Goal: Task Accomplishment & Management: Use online tool/utility

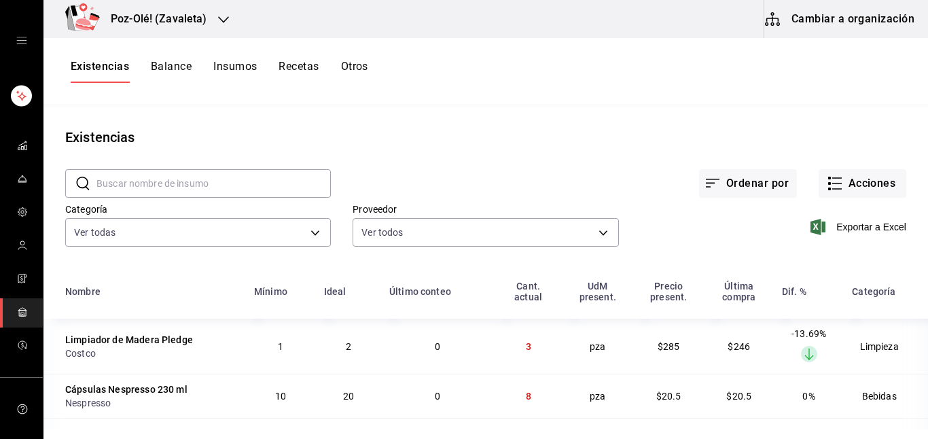
click at [204, 181] on input "text" at bounding box center [213, 183] width 234 height 27
type input "f"
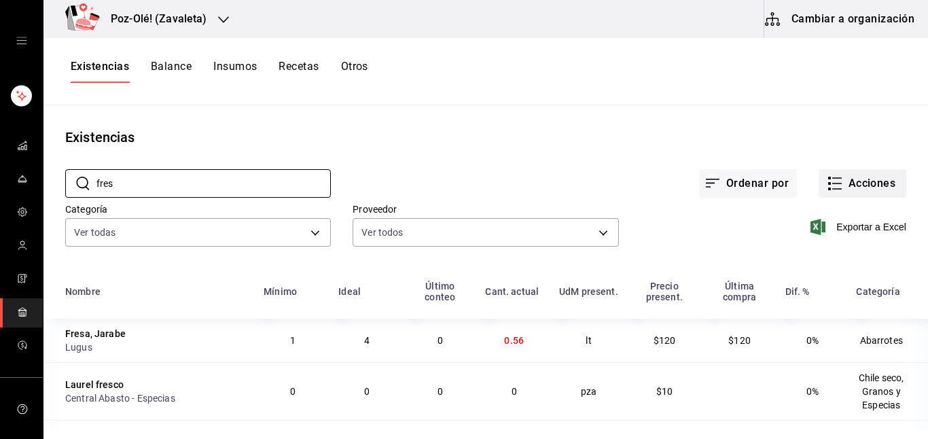
type input "fres"
click at [834, 179] on button "Acciones" at bounding box center [862, 183] width 88 height 29
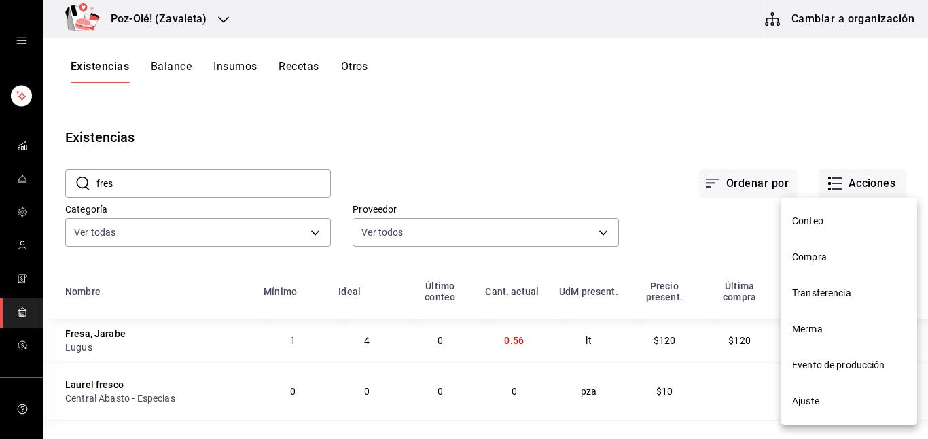
click at [816, 251] on span "Compra" at bounding box center [849, 257] width 114 height 14
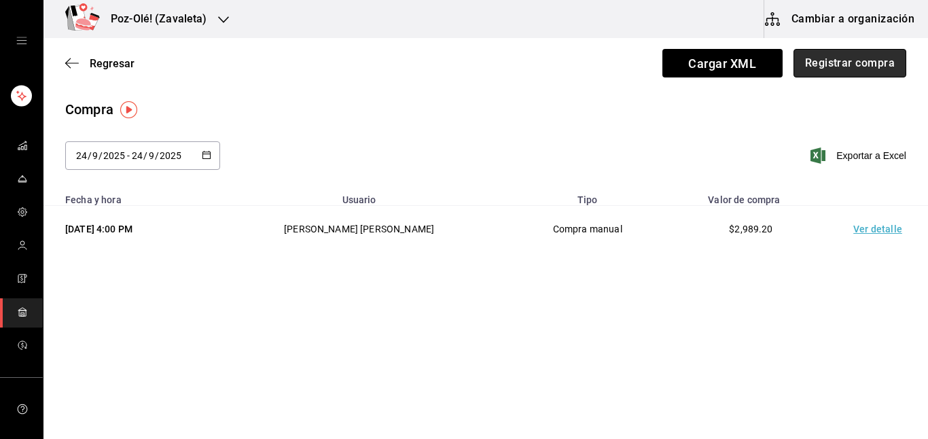
click at [844, 71] on button "Registrar compra" at bounding box center [849, 63] width 113 height 29
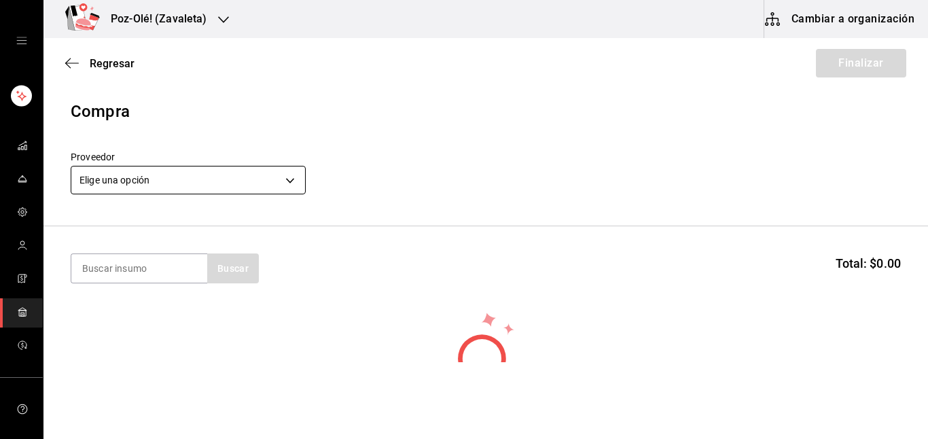
click at [293, 187] on body "Poz-Olé! ([PERSON_NAME]) Cambiar a organización Regresar Finalizar Compra Prove…" at bounding box center [464, 181] width 928 height 362
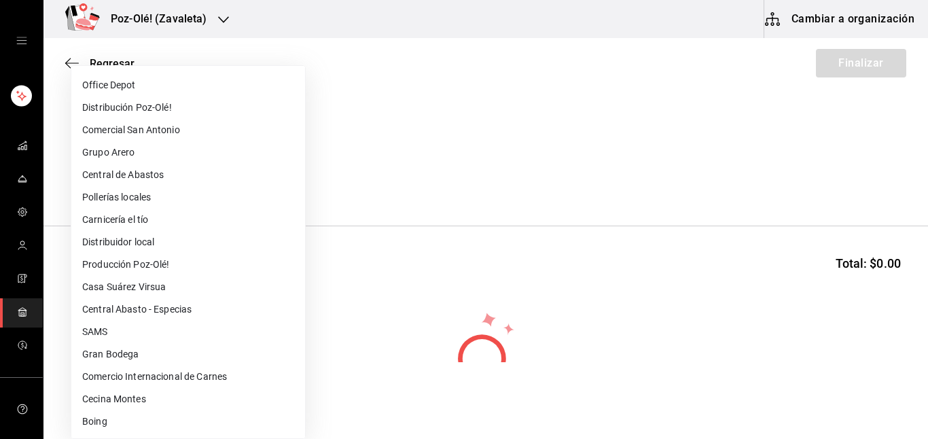
scroll to position [356, 0]
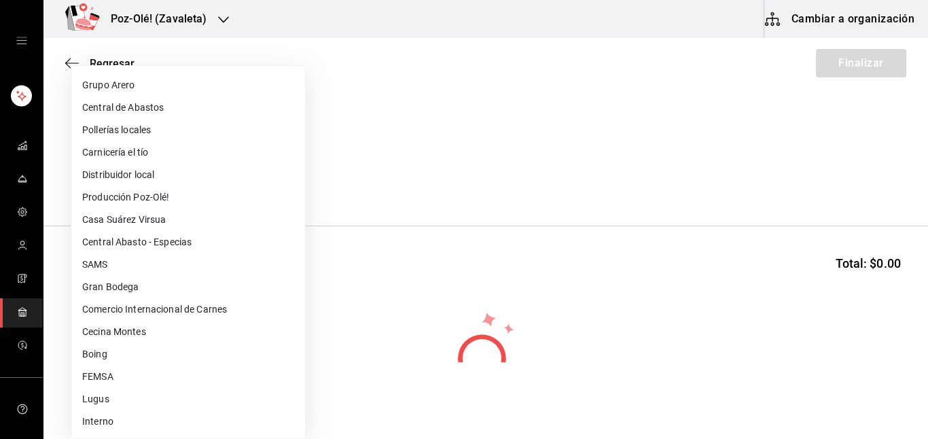
click at [94, 402] on li "Lugus" at bounding box center [188, 399] width 234 height 22
type input "4b860e53-ce42-4d07-8eb0-404a7880c8b5"
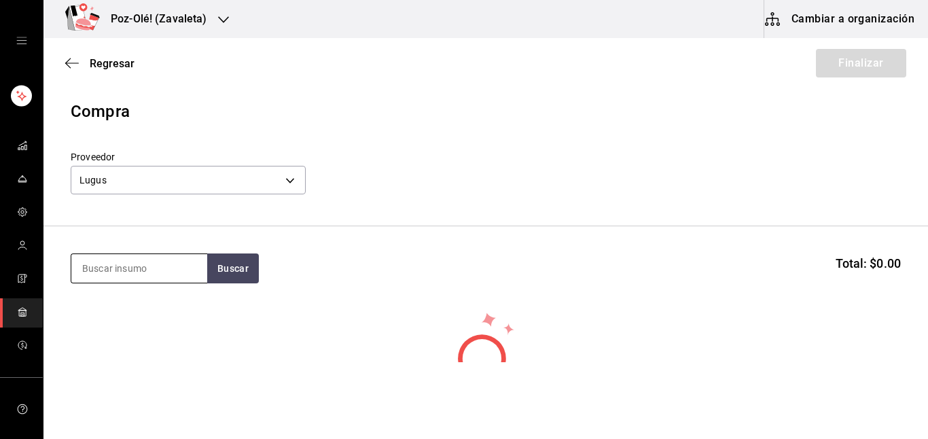
click at [145, 266] on input at bounding box center [139, 268] width 136 height 29
type input "fresa"
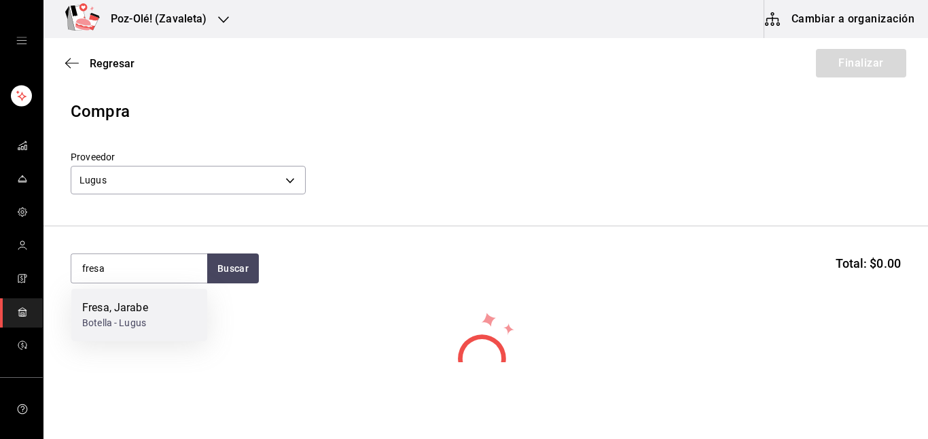
click at [142, 297] on div "Fresa, [PERSON_NAME]" at bounding box center [139, 315] width 136 height 52
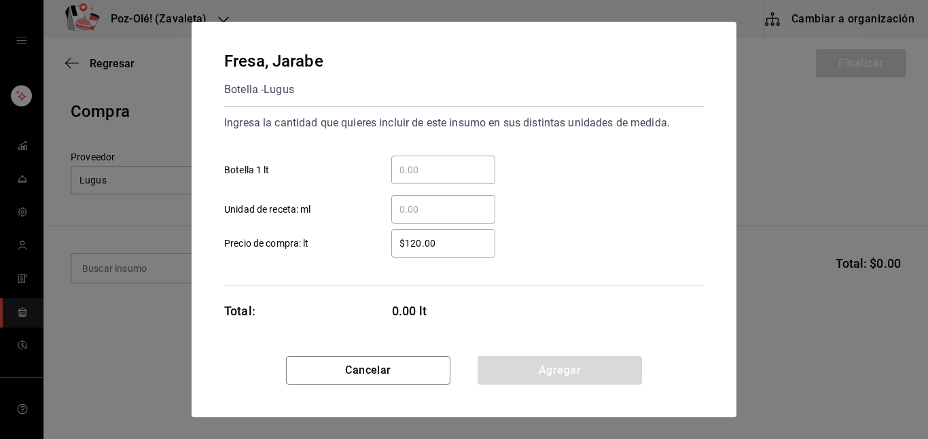
click at [426, 167] on input "​ Botella 1 lt" at bounding box center [443, 170] width 104 height 16
type input "3"
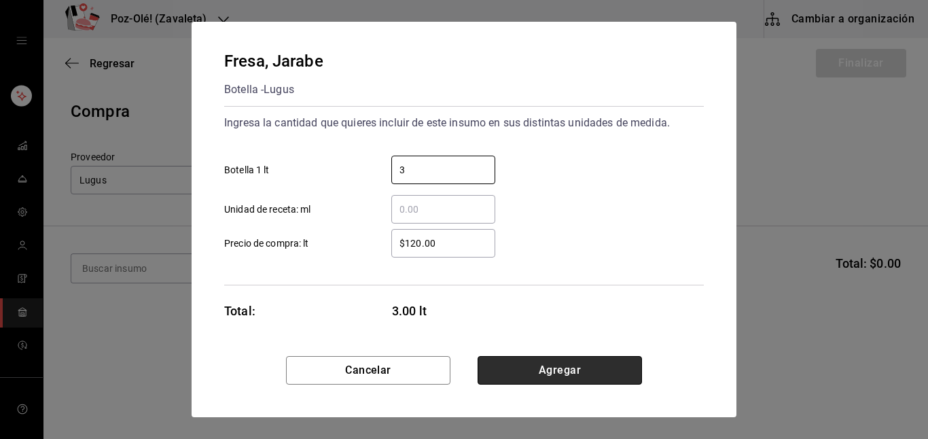
click at [613, 366] on button "Agregar" at bounding box center [559, 370] width 164 height 29
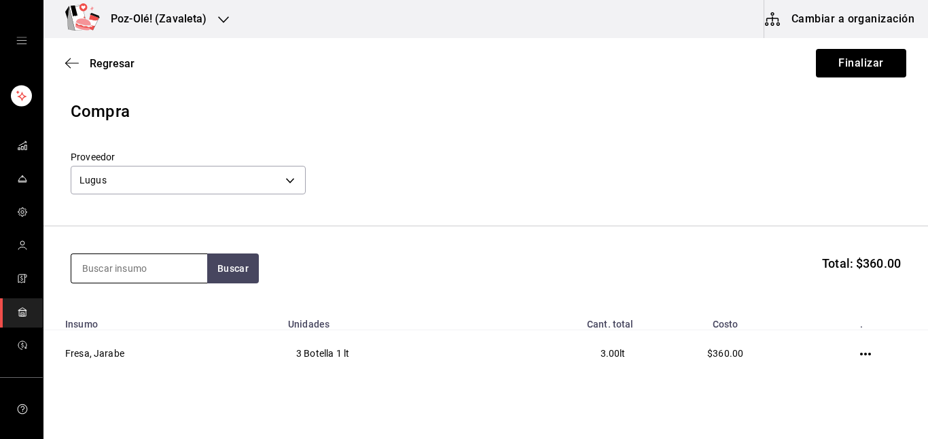
click at [149, 277] on input at bounding box center [139, 268] width 136 height 29
type input "hor"
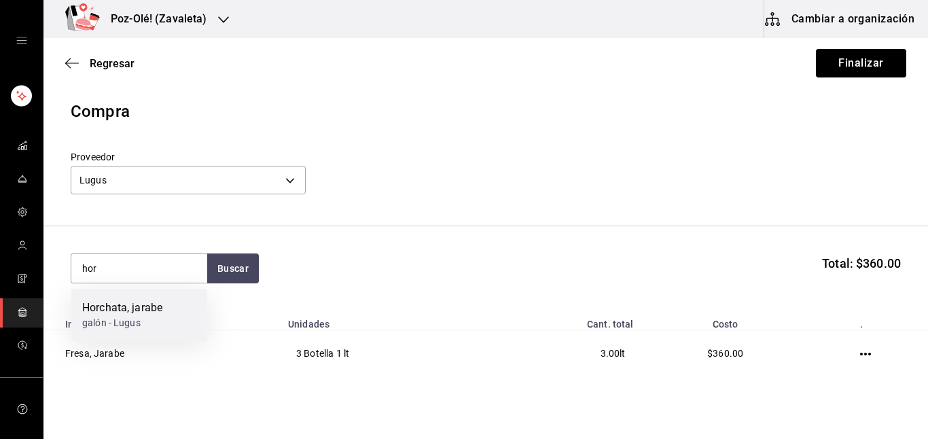
click at [155, 314] on div "Horchata, jarabe" at bounding box center [122, 307] width 80 height 16
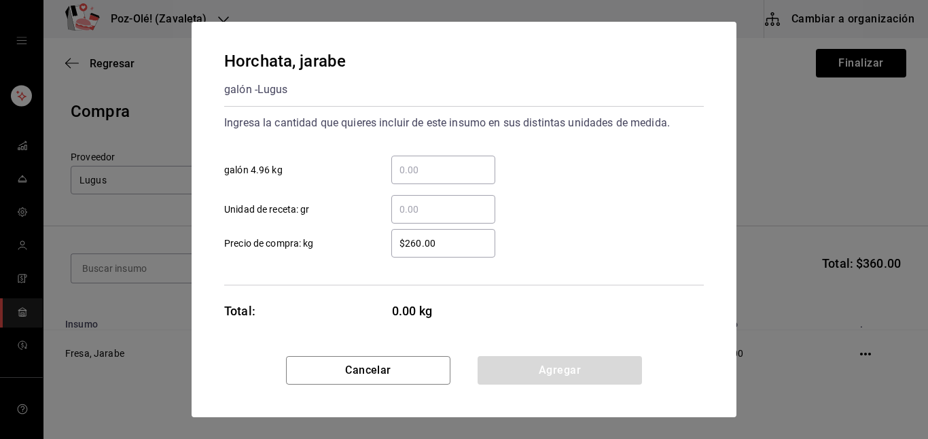
click at [429, 173] on input "​ galón 4.96 kg" at bounding box center [443, 170] width 104 height 16
type input "2"
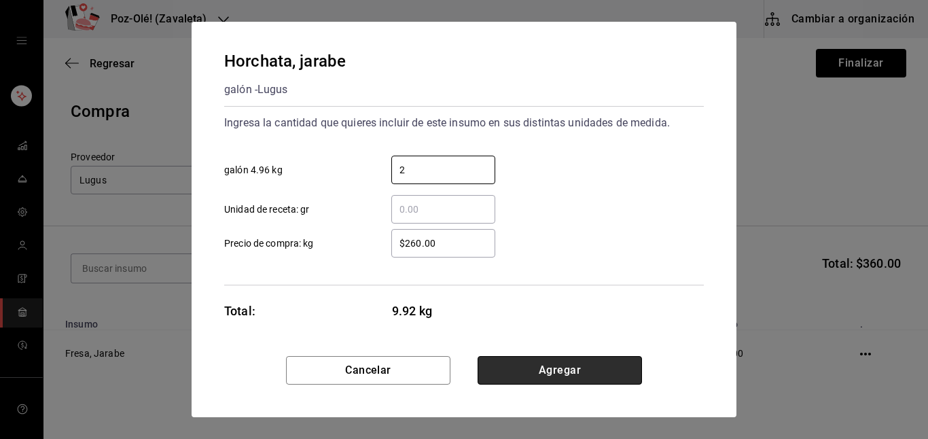
click at [599, 376] on button "Agregar" at bounding box center [559, 370] width 164 height 29
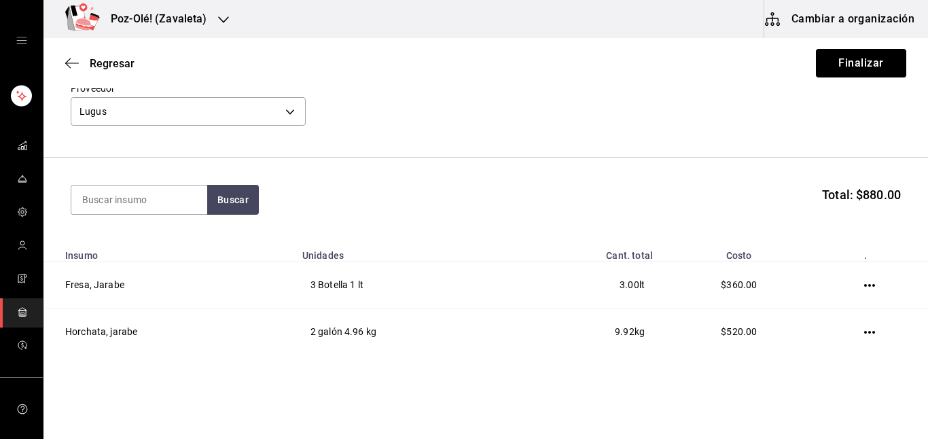
scroll to position [105, 0]
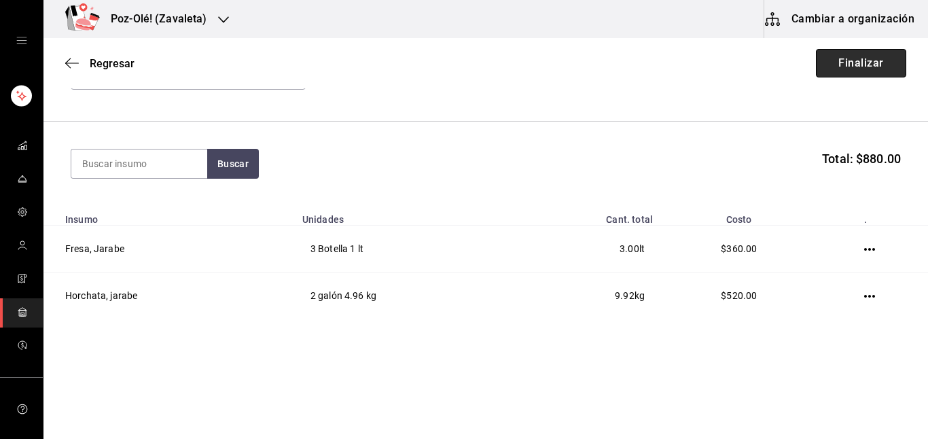
click at [833, 69] on button "Finalizar" at bounding box center [861, 63] width 90 height 29
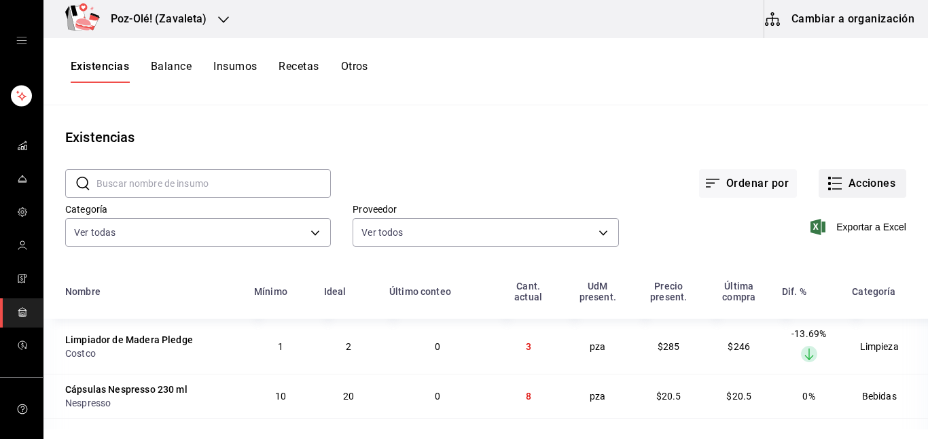
click at [827, 185] on icon "button" at bounding box center [834, 183] width 16 height 16
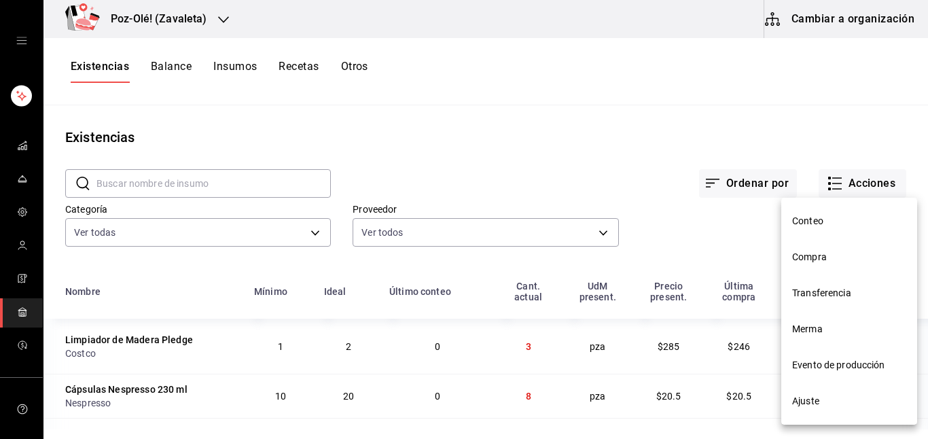
click at [810, 261] on span "Compra" at bounding box center [849, 257] width 114 height 14
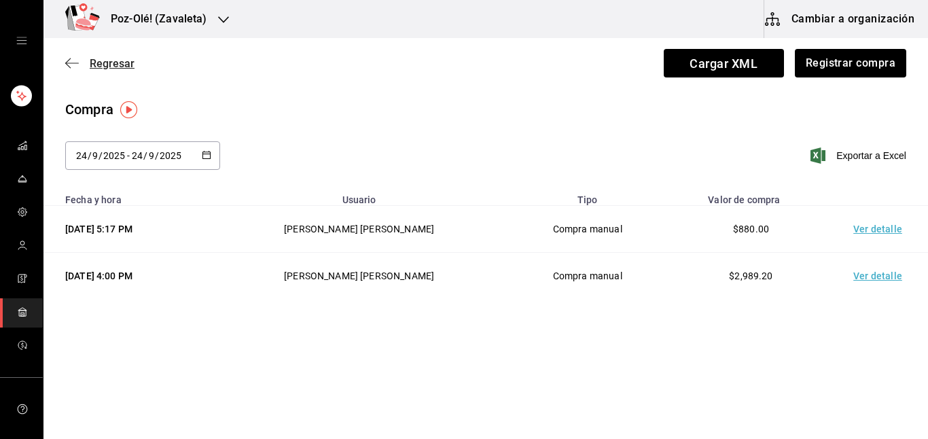
click at [73, 64] on icon "button" at bounding box center [72, 63] width 14 height 12
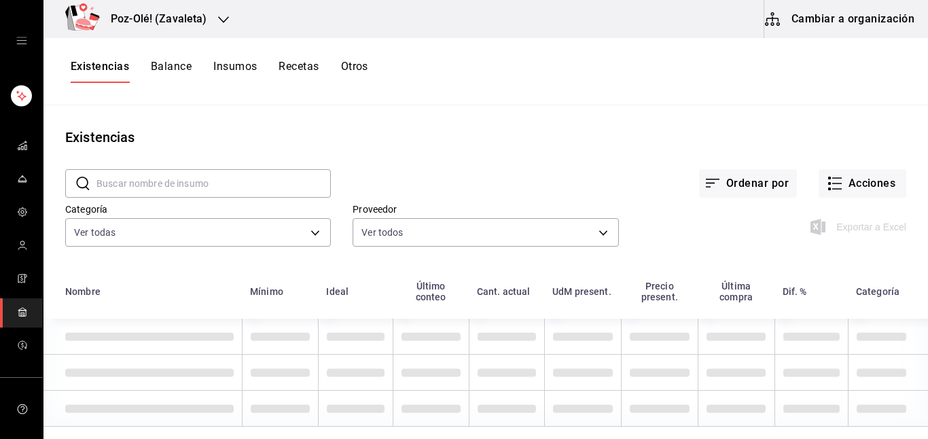
click at [177, 182] on input "text" at bounding box center [213, 183] width 234 height 27
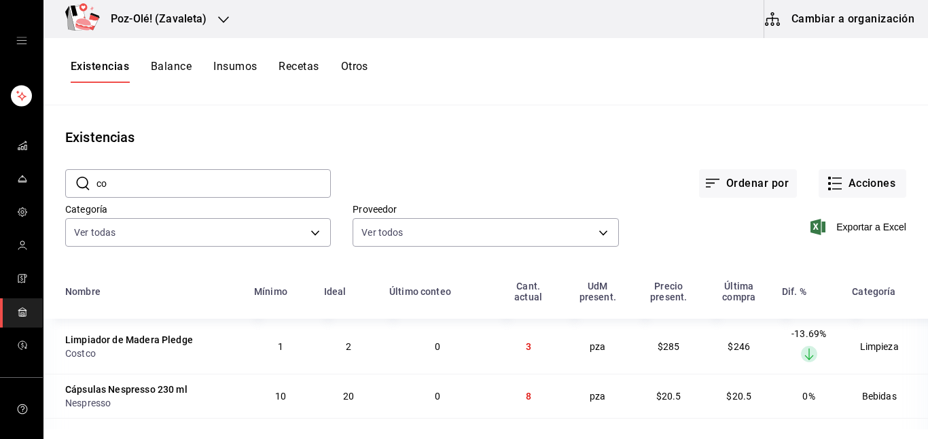
type input "c"
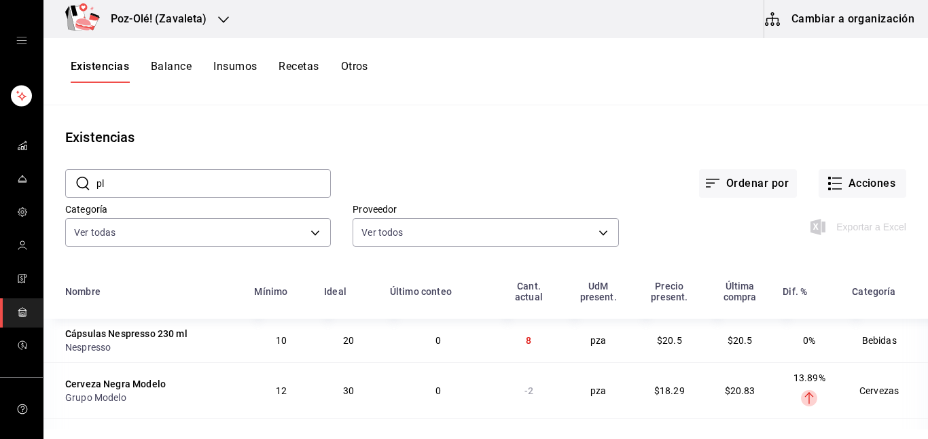
type input "p"
click at [202, 174] on input "text" at bounding box center [213, 183] width 234 height 27
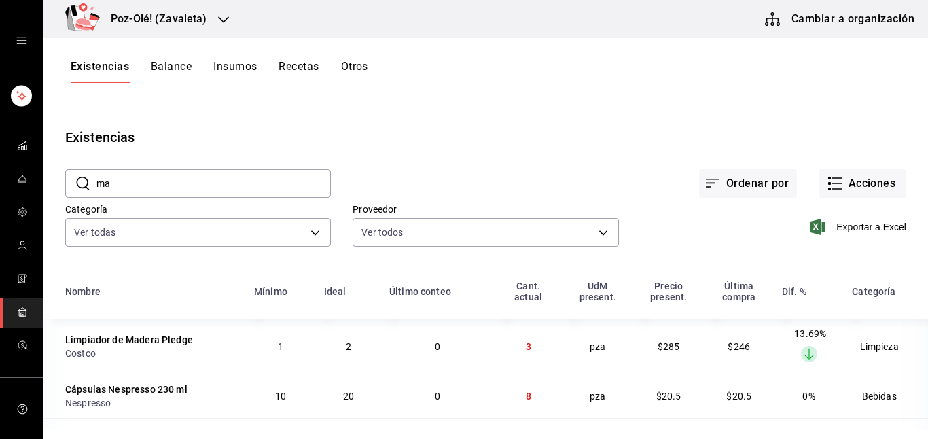
type input "m"
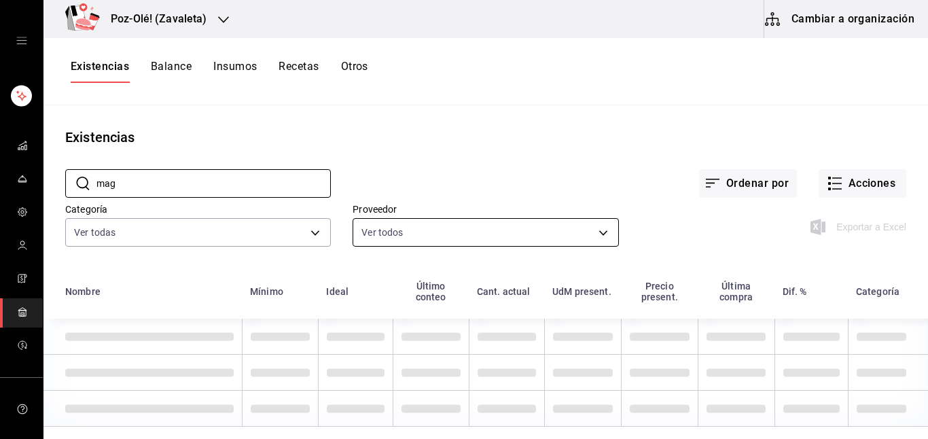
type input "mag"
click at [598, 236] on body "Poz-Olé! ([PERSON_NAME]) Cambiar a organización Existencias Balance Insumos Rec…" at bounding box center [464, 214] width 928 height 429
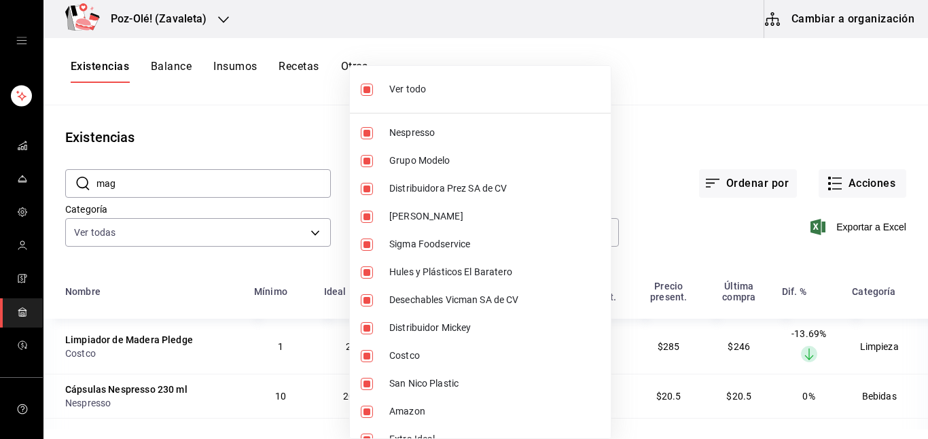
click at [366, 89] on input "checkbox" at bounding box center [367, 90] width 12 height 12
checkbox input "false"
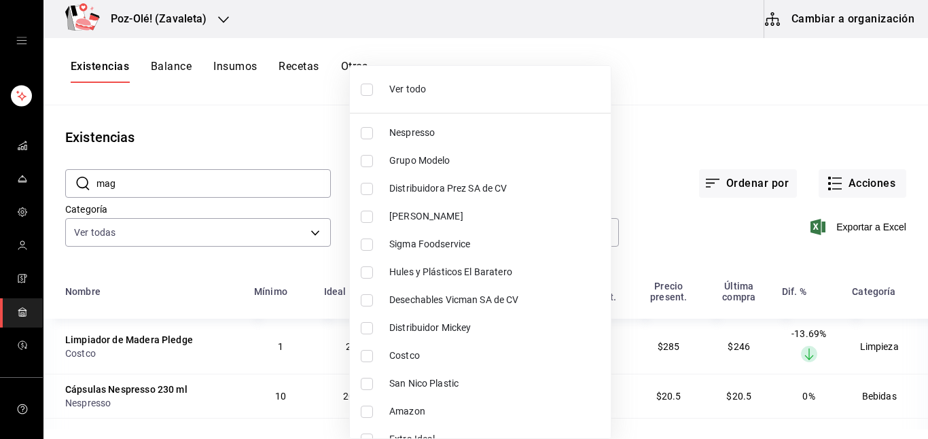
checkbox input "false"
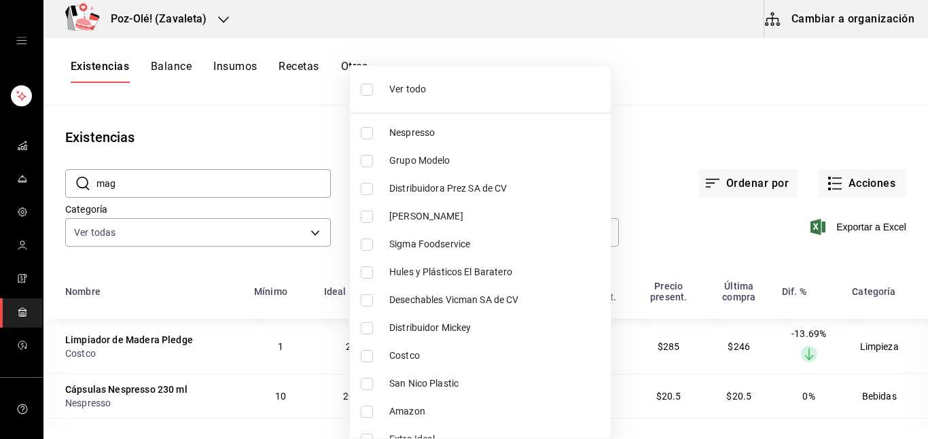
checkbox input "false"
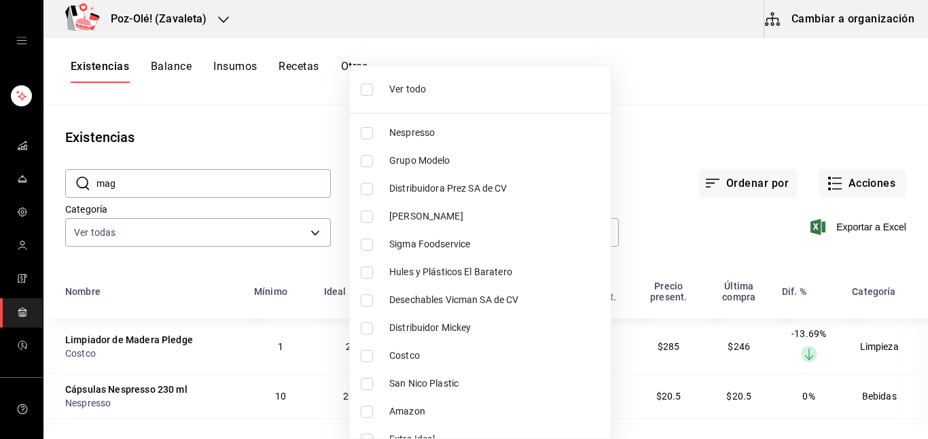
checkbox input "false"
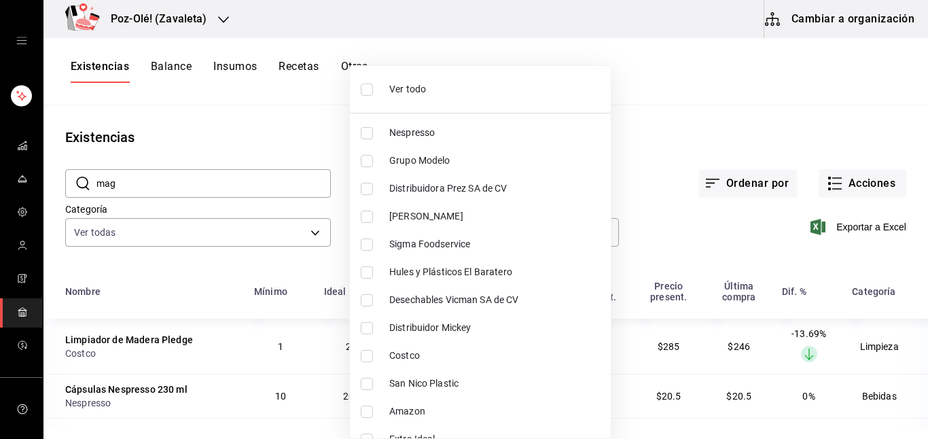
checkbox input "false"
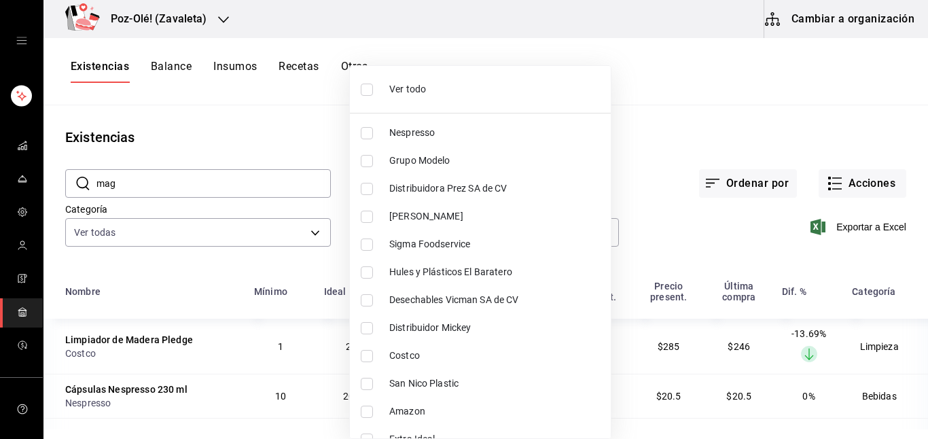
checkbox input "false"
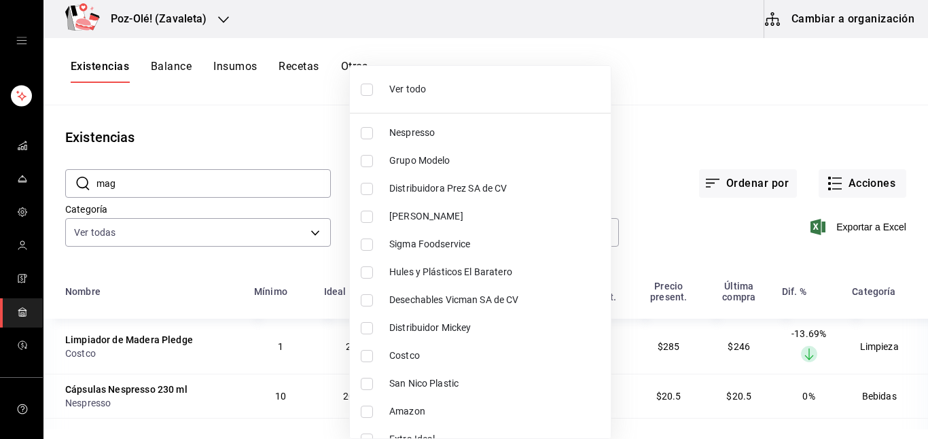
checkbox input "false"
click at [365, 357] on input "checkbox" at bounding box center [367, 356] width 12 height 12
checkbox input "true"
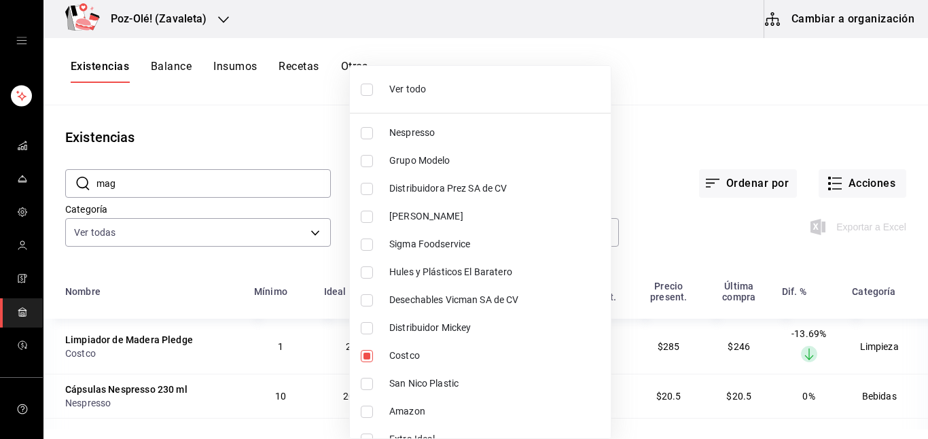
type input "206d7121-9d53-41fd-b39a-4cd91b7c47a6"
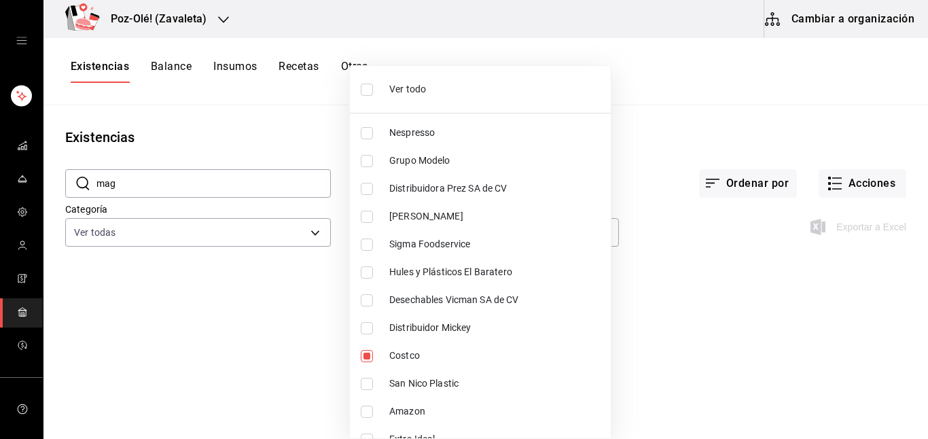
click at [736, 71] on div at bounding box center [464, 219] width 928 height 439
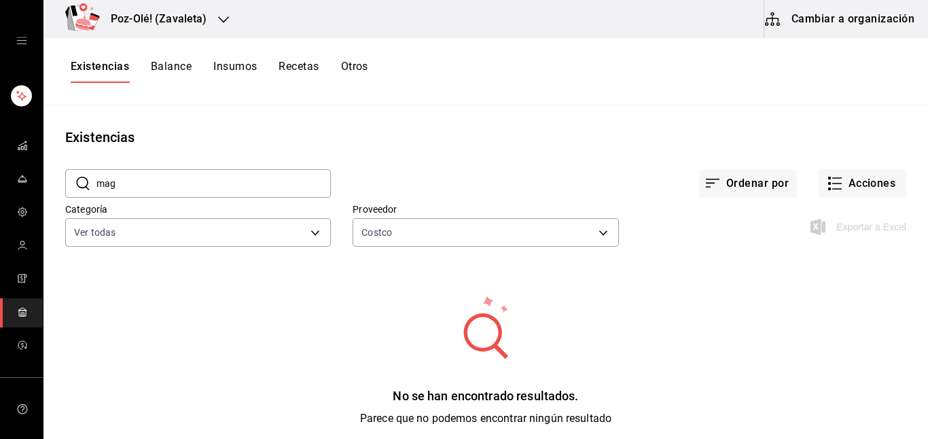
click at [236, 195] on input "mag" at bounding box center [213, 183] width 234 height 27
type input "m"
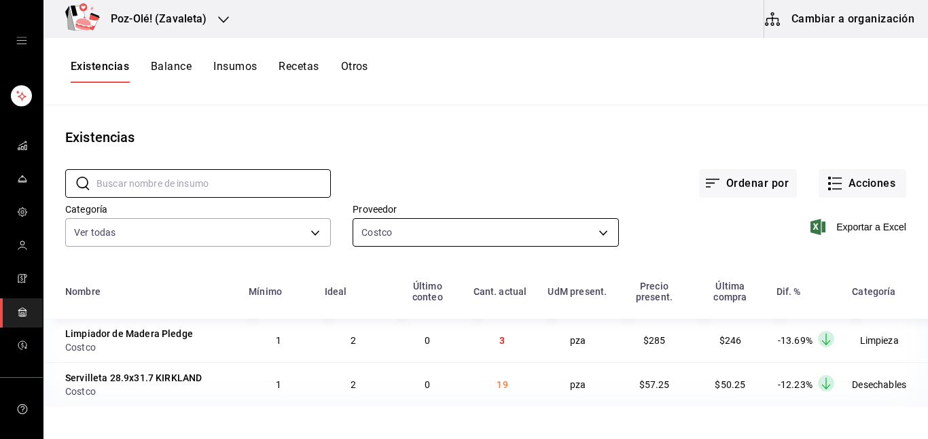
click at [603, 238] on body "Poz-Olé! ([PERSON_NAME]) Cambiar a organización Existencias Balance Insumos Rec…" at bounding box center [464, 214] width 928 height 429
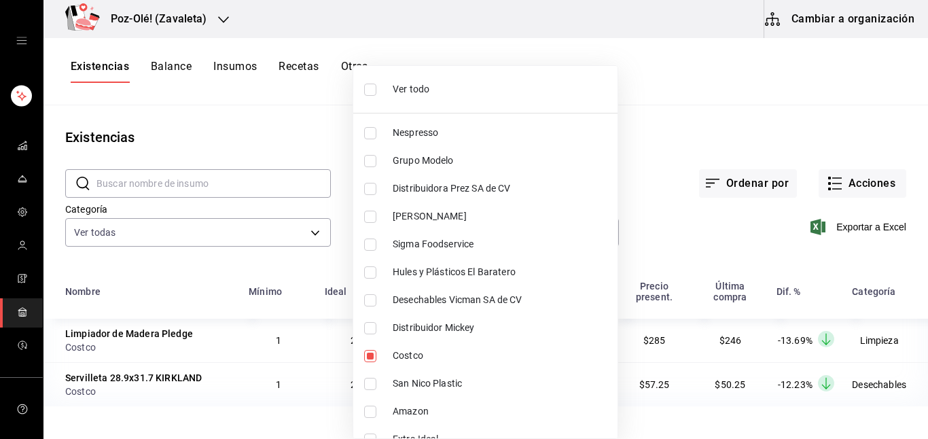
click at [376, 127] on input "checkbox" at bounding box center [370, 133] width 12 height 12
checkbox input "true"
type input "206d7121-9d53-41fd-b39a-4cd91b7c47a6,48d44c5a-e461-48d4-aff9-0664819c2ea3"
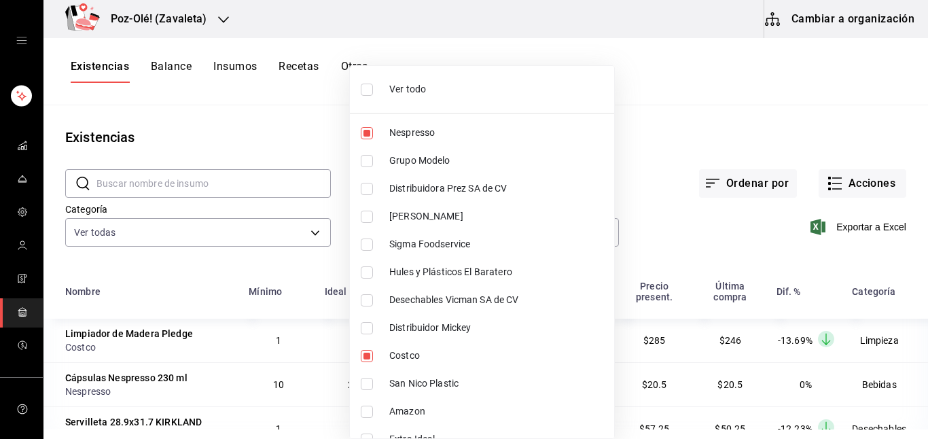
click at [365, 354] on input "checkbox" at bounding box center [367, 356] width 12 height 12
checkbox input "false"
type input "48d44c5a-e461-48d4-aff9-0664819c2ea3"
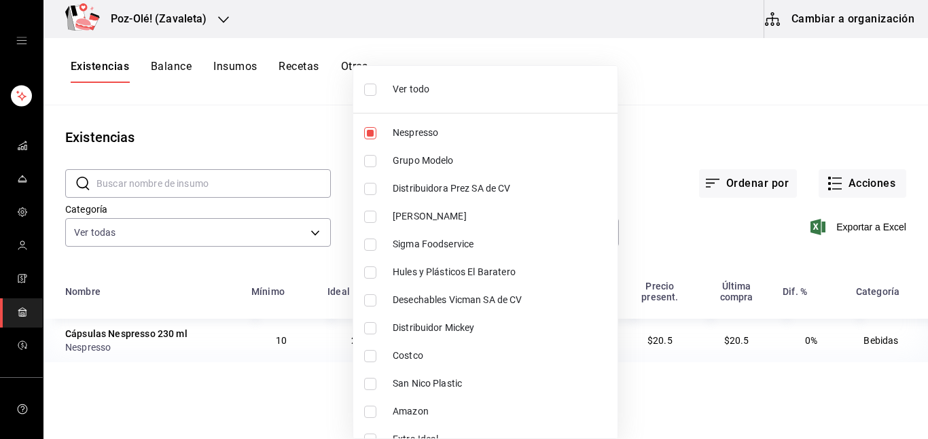
click at [369, 187] on input "checkbox" at bounding box center [370, 189] width 12 height 12
checkbox input "true"
type input "48d44c5a-e461-48d4-aff9-0664819c2ea3,dec80177-2593-4bc2-baaa-337f3942d3fc"
click at [365, 136] on input "checkbox" at bounding box center [370, 133] width 12 height 12
checkbox input "false"
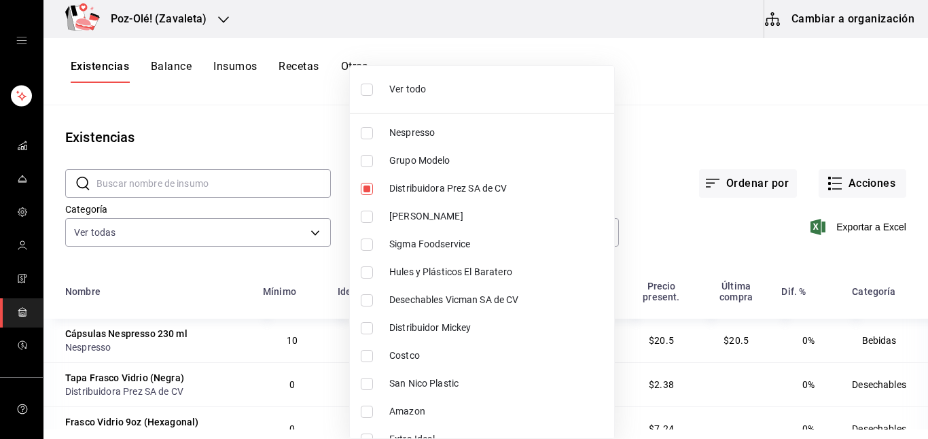
type input "dec80177-2593-4bc2-baaa-337f3942d3fc"
click at [262, 371] on div at bounding box center [464, 219] width 928 height 439
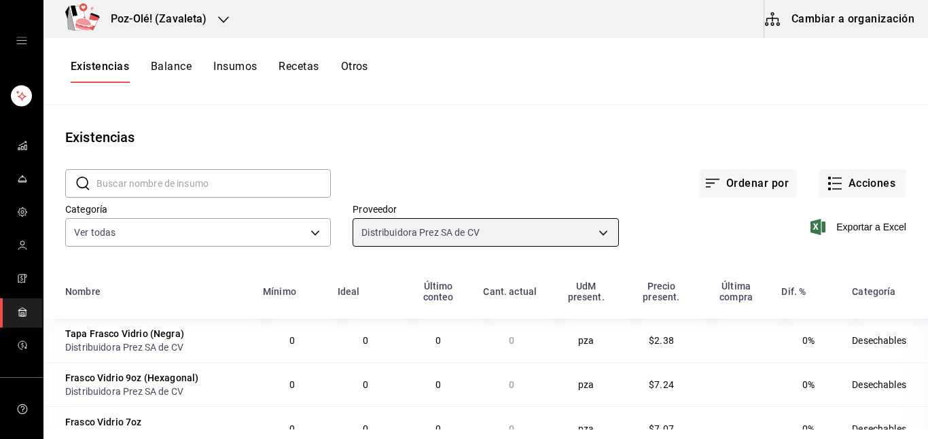
scroll to position [71, 0]
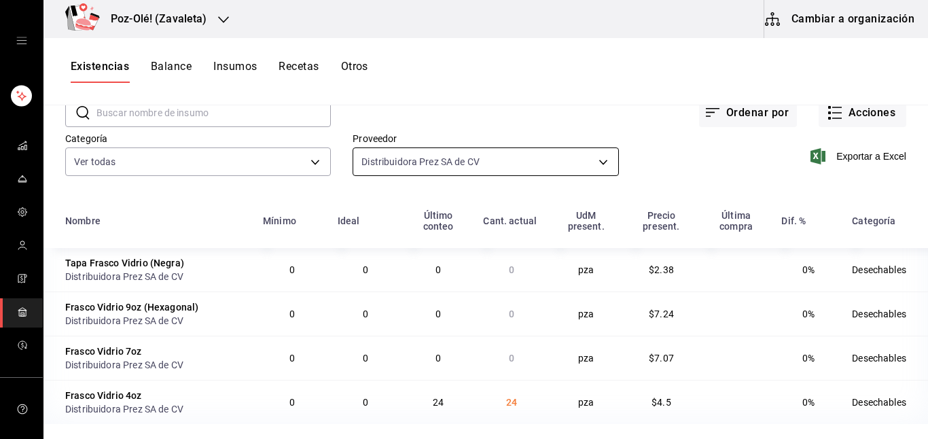
click at [595, 163] on body "Poz-Olé! ([PERSON_NAME]) Cambiar a organización Existencias Balance Insumos Rec…" at bounding box center [464, 214] width 928 height 429
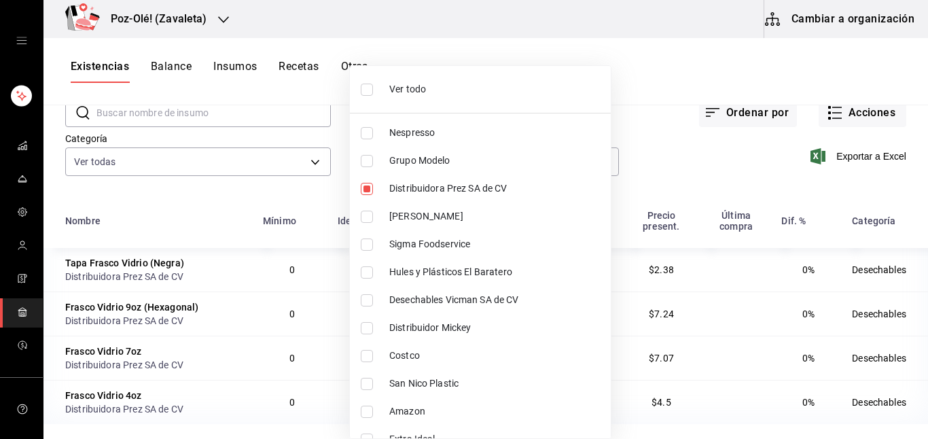
click at [367, 215] on input "checkbox" at bounding box center [367, 217] width 12 height 12
checkbox input "true"
type input "dec80177-2593-4bc2-baaa-337f3942d3fc,13a2b495-a6d8-49fc-b086-c613e02e3895"
click at [367, 192] on input "checkbox" at bounding box center [367, 189] width 12 height 12
checkbox input "false"
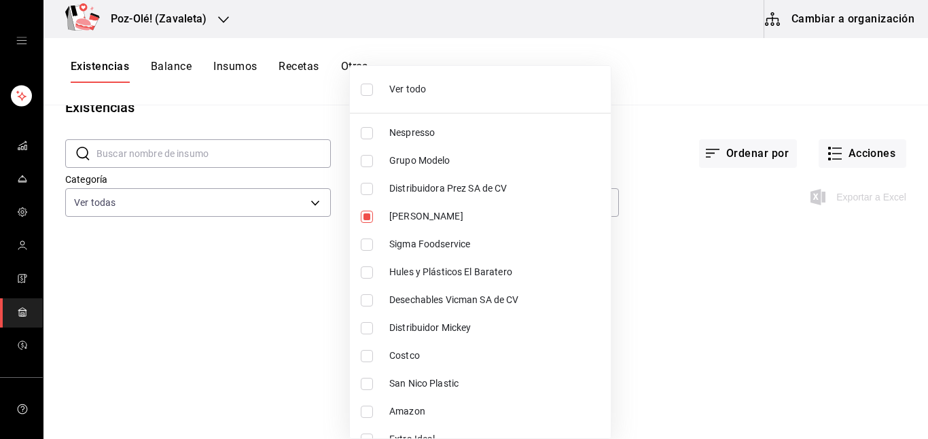
scroll to position [30, 0]
click at [278, 239] on div at bounding box center [464, 219] width 928 height 439
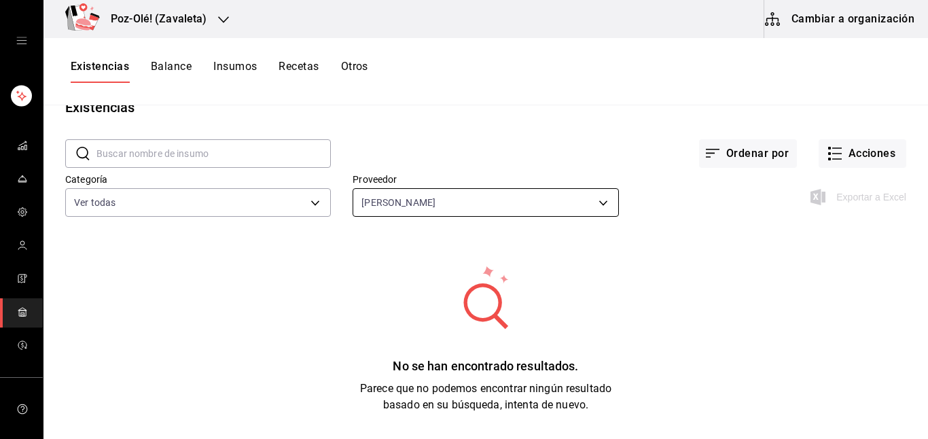
click at [518, 209] on body "Poz-Olé! ([PERSON_NAME]) Cambiar a organización Existencias Balance Insumos Rec…" at bounding box center [464, 214] width 928 height 429
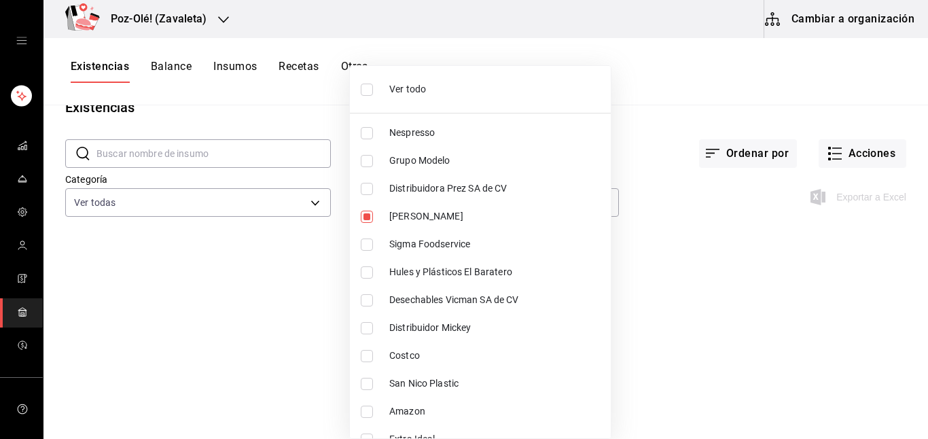
click at [382, 243] on li "Sigma Foodservice" at bounding box center [480, 244] width 261 height 28
type input "13a2b495-a6d8-49fc-b086-c613e02e3895,3633dcd9-fe50-4aac-9ee6-64900f93184a"
checkbox input "true"
click at [371, 217] on input "checkbox" at bounding box center [367, 217] width 12 height 12
checkbox input "false"
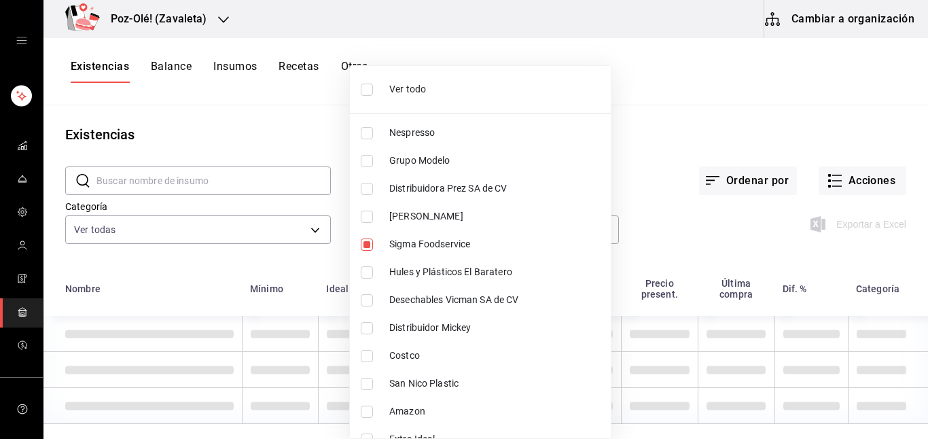
type input "3633dcd9-fe50-4aac-9ee6-64900f93184a"
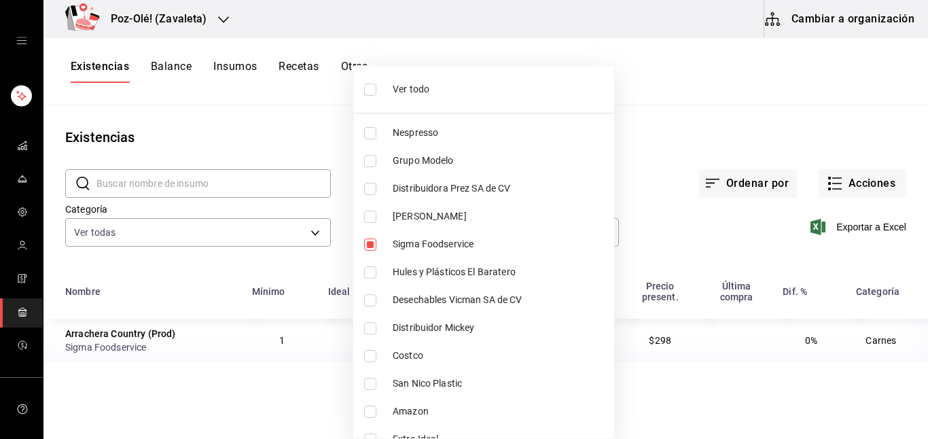
scroll to position [0, 0]
click at [304, 407] on div at bounding box center [464, 219] width 928 height 439
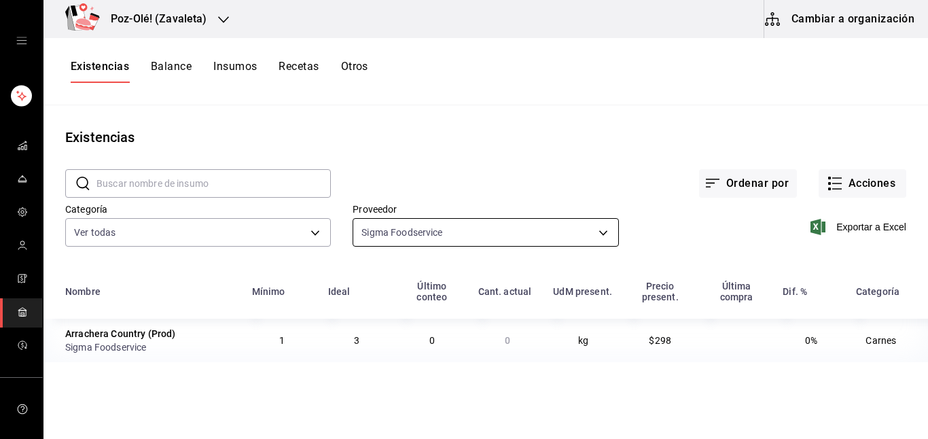
click at [401, 234] on body "Poz-Olé! ([PERSON_NAME]) Cambiar a organización Existencias Balance Insumos Rec…" at bounding box center [464, 214] width 928 height 429
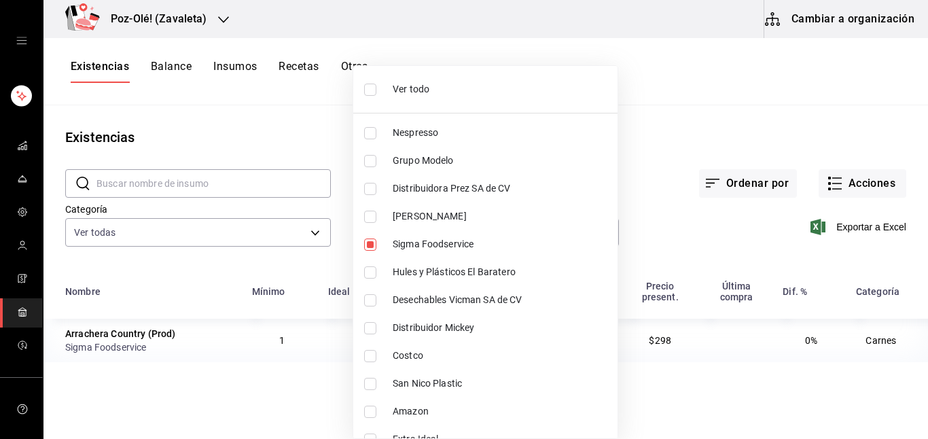
click at [367, 270] on input "checkbox" at bounding box center [370, 272] width 12 height 12
checkbox input "true"
click at [370, 237] on li "Sigma Foodservice" at bounding box center [485, 244] width 264 height 28
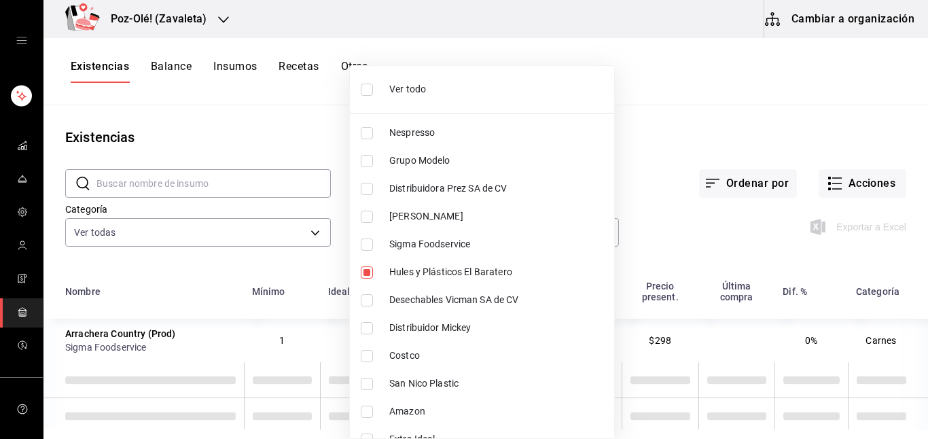
type input "b622301f-dd69-4b98-8dcd-0e47693323a8"
checkbox input "false"
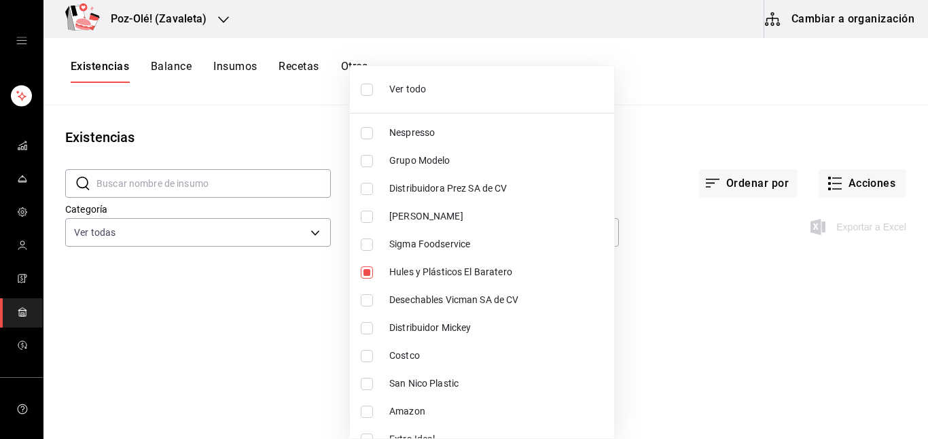
click at [192, 363] on div at bounding box center [464, 219] width 928 height 439
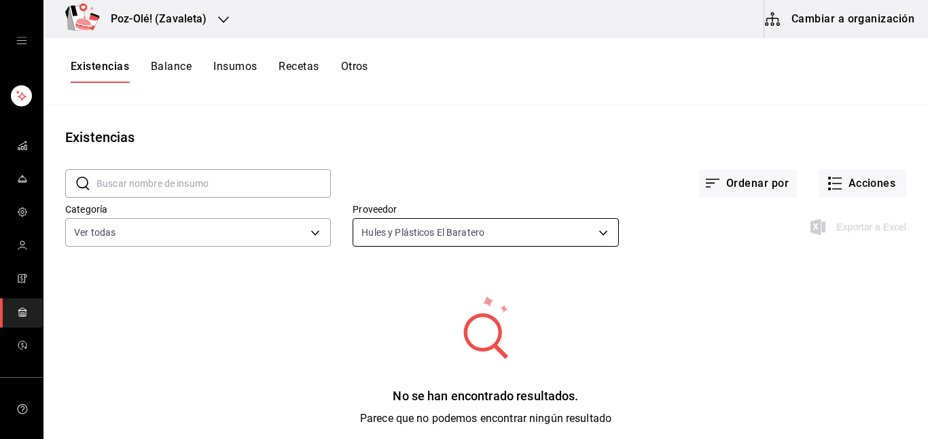
click at [472, 225] on body "Poz-Olé! ([PERSON_NAME]) Cambiar a organización Existencias Balance Insumos Rec…" at bounding box center [464, 214] width 928 height 429
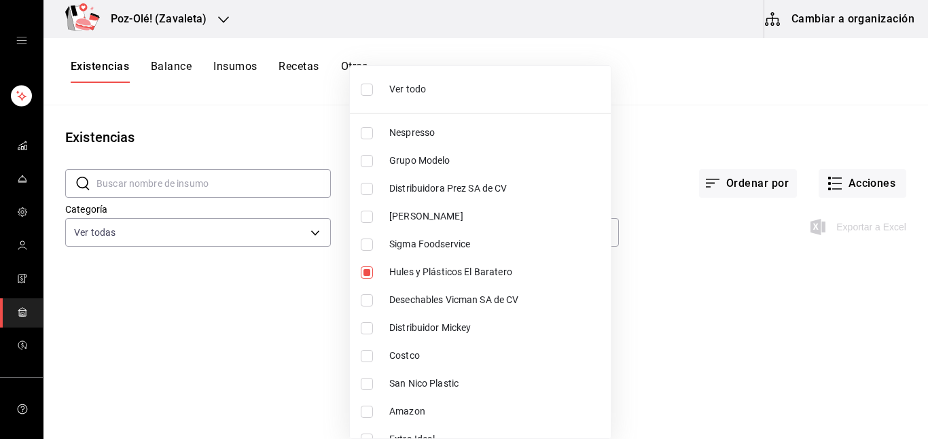
click at [359, 327] on li "Distribuidor Mickey" at bounding box center [480, 328] width 261 height 28
type input "b622301f-dd69-4b98-8dcd-0e47693323a8,7382ad4a-8242-4048-9bdc-ee73c0d6d48a"
checkbox input "true"
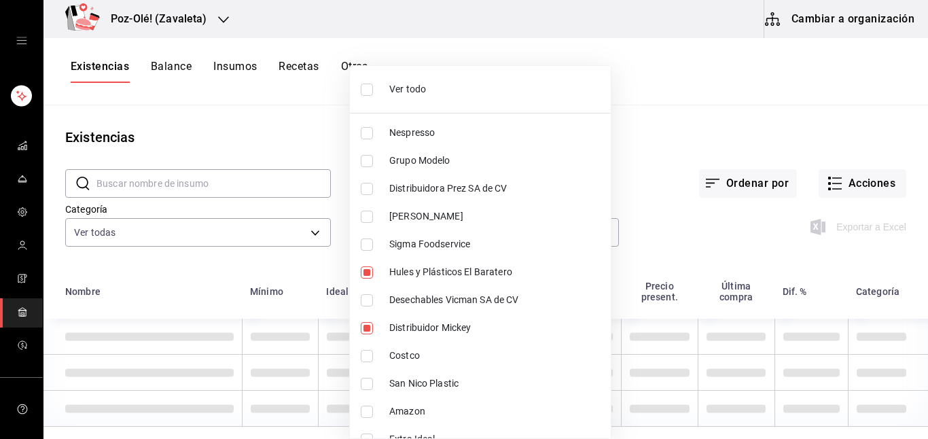
click at [369, 272] on input "checkbox" at bounding box center [367, 272] width 12 height 12
checkbox input "false"
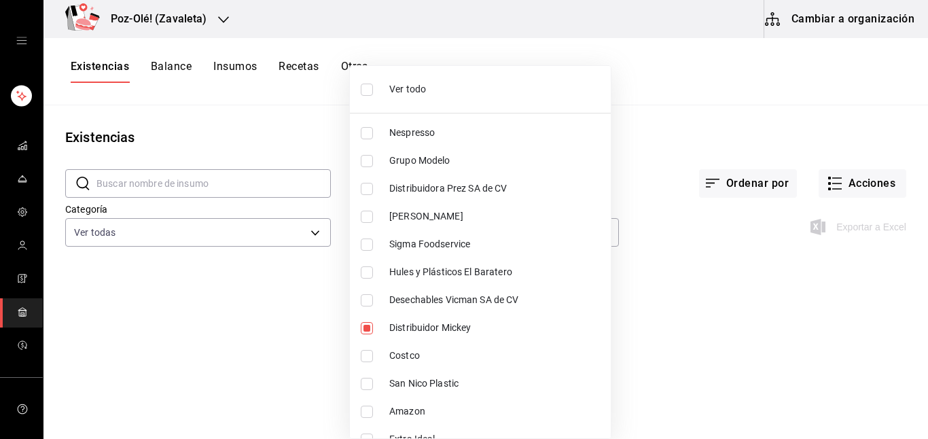
type input "7382ad4a-8242-4048-9bdc-ee73c0d6d48a"
click at [208, 324] on div at bounding box center [464, 219] width 928 height 439
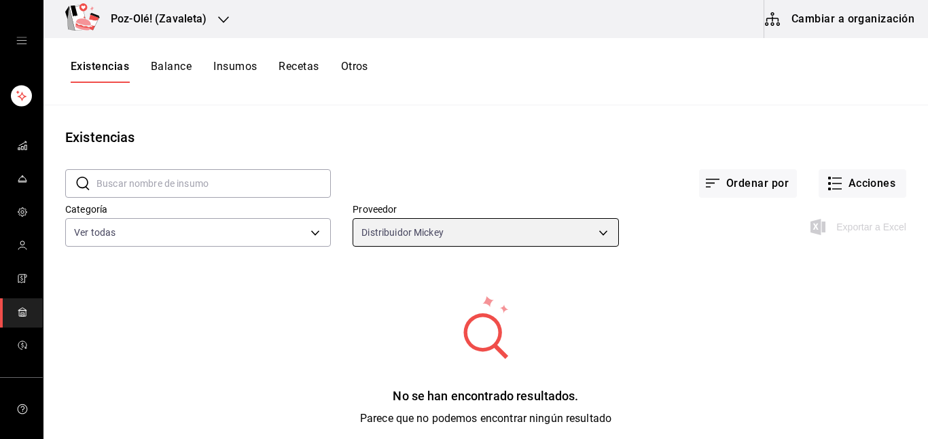
scroll to position [30, 0]
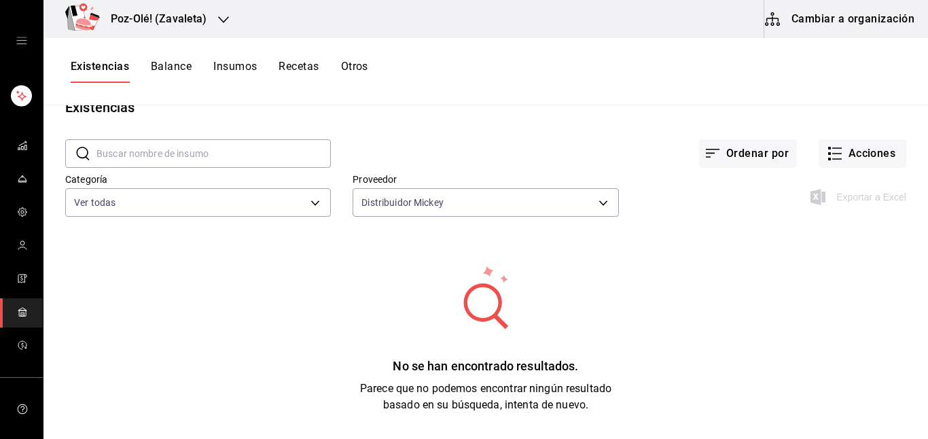
click at [234, 70] on button "Insumos" at bounding box center [234, 71] width 43 height 23
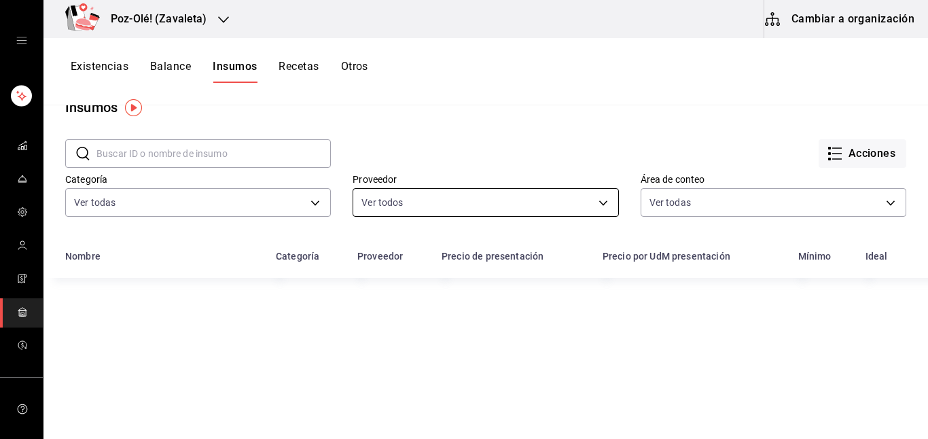
click at [594, 203] on body "Poz-Olé! ([PERSON_NAME]) Cambiar a organización Existencias Balance Insumos Rec…" at bounding box center [464, 214] width 928 height 429
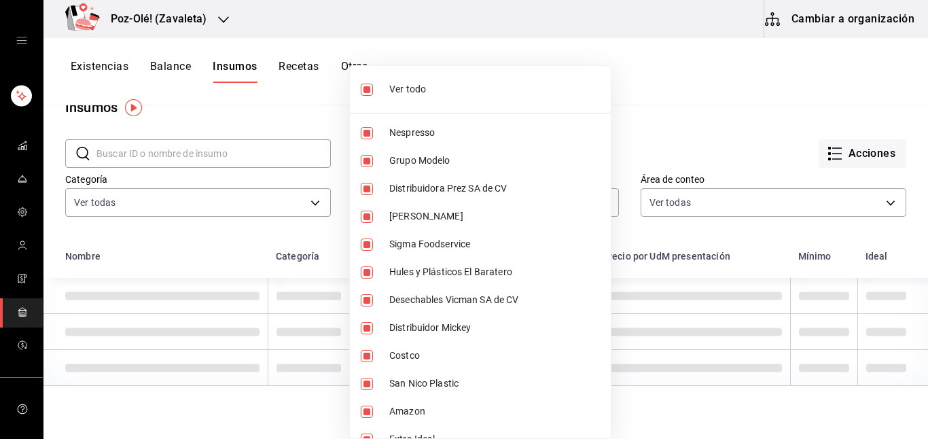
click at [369, 94] on input "checkbox" at bounding box center [367, 90] width 12 height 12
click at [369, 87] on input "checkbox" at bounding box center [367, 90] width 12 height 12
checkbox input "true"
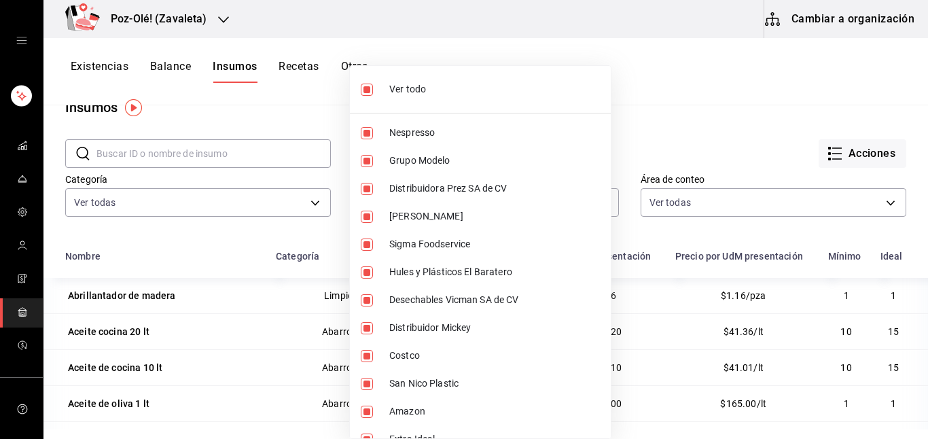
type input "48d44c5a-e461-48d4-aff9-0664819c2ea3,a25d6bbc-ab57-4387-85d6-398f9db57e81,dec80…"
checkbox input "true"
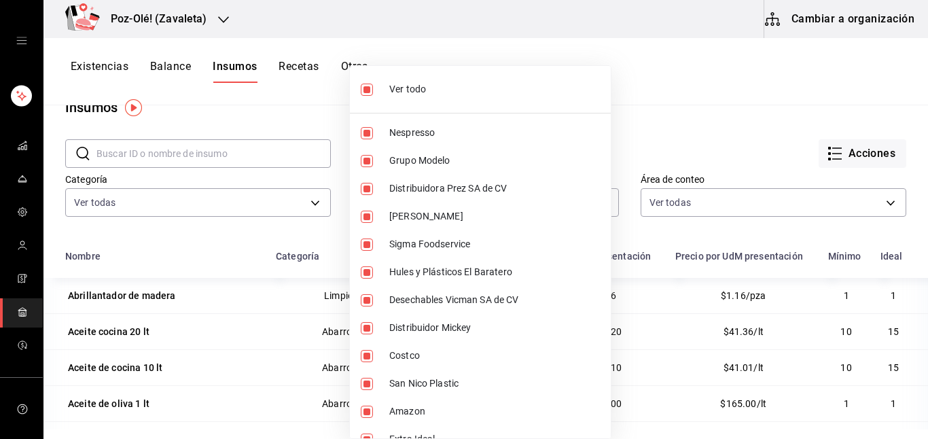
checkbox input "true"
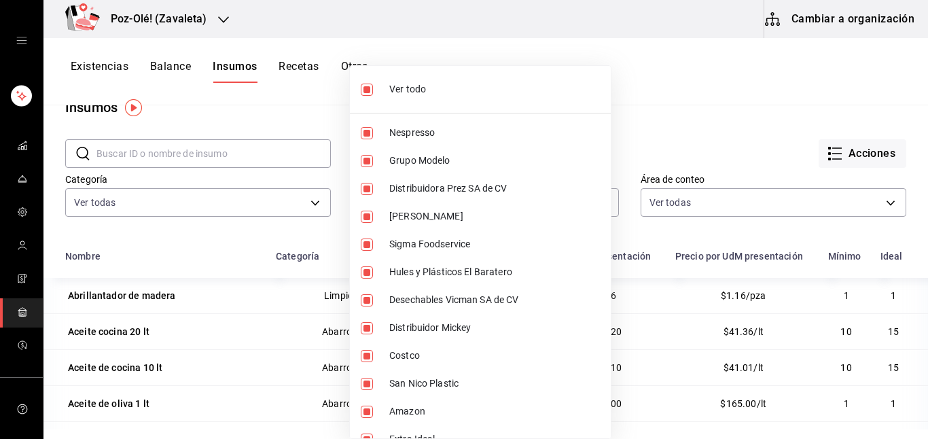
checkbox input "true"
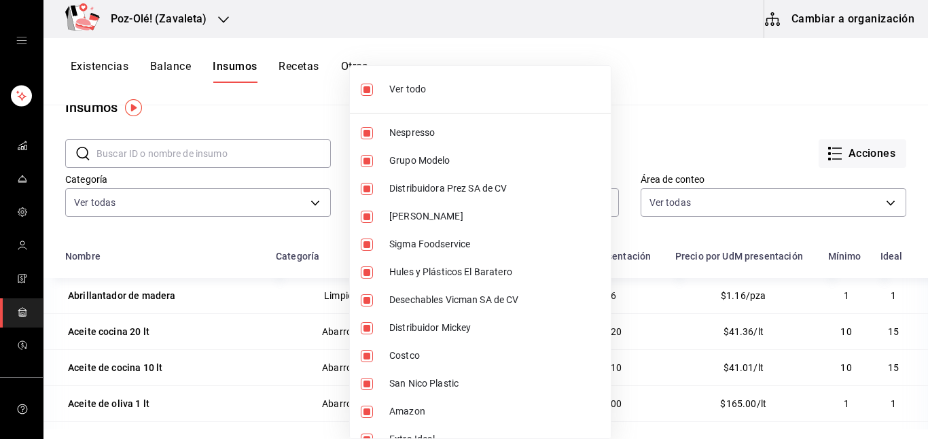
checkbox input "true"
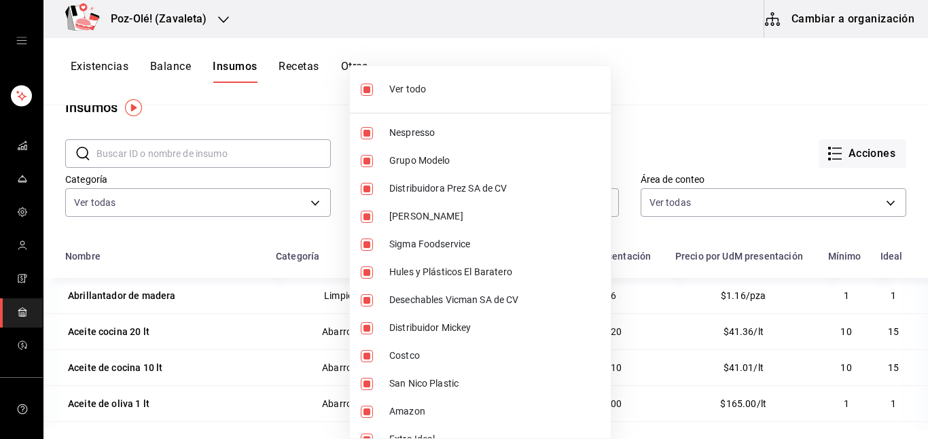
checkbox input "true"
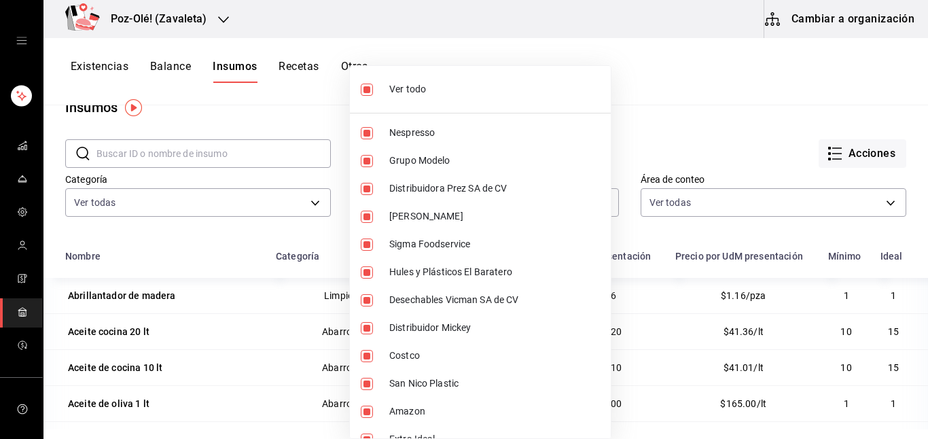
checkbox input "true"
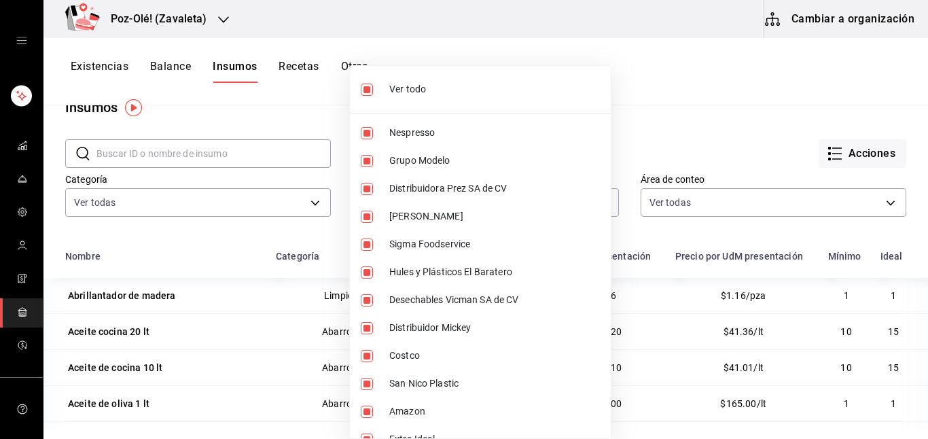
checkbox input "true"
click at [644, 102] on div at bounding box center [464, 219] width 928 height 439
click at [498, 196] on li "Distribuidora Prez SA de CV" at bounding box center [480, 189] width 261 height 28
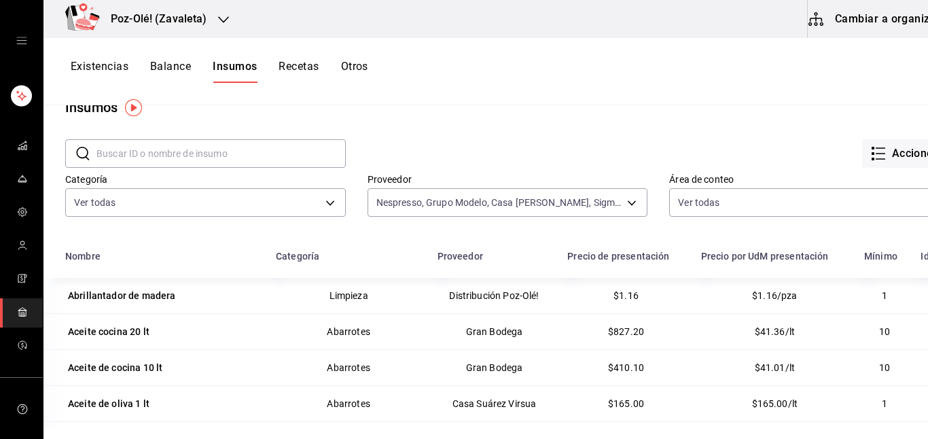
type input "48d44c5a-e461-48d4-aff9-0664819c2ea3,a25d6bbc-ab57-4387-85d6-398f9db57e81,13a2b…"
checkbox input "false"
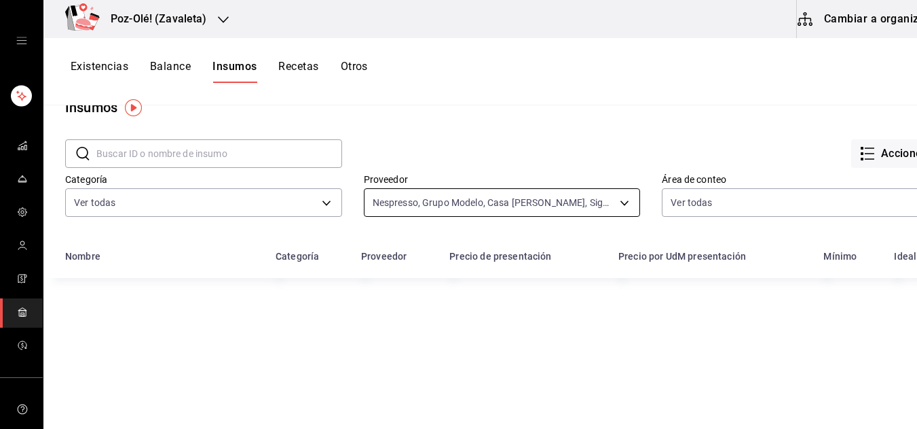
click at [457, 208] on body "Poz-Olé! ([PERSON_NAME]) Cambiar a organización Existencias Balance Insumos Rec…" at bounding box center [458, 209] width 917 height 419
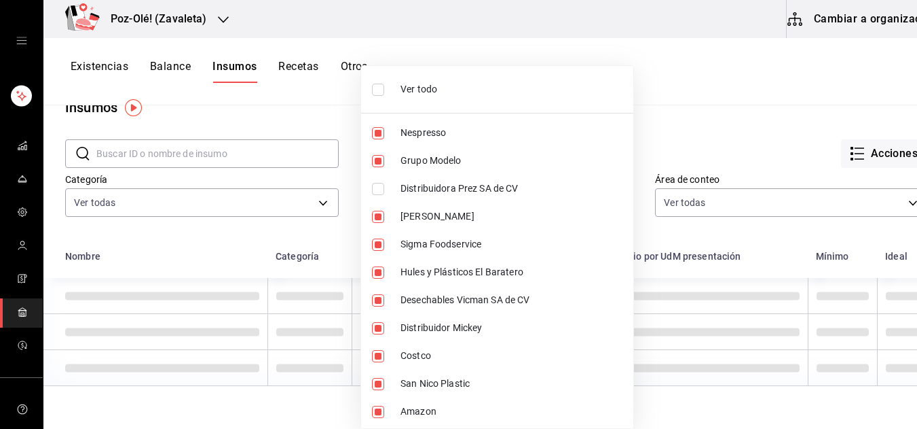
click at [382, 98] on li "Ver todo" at bounding box center [497, 89] width 272 height 36
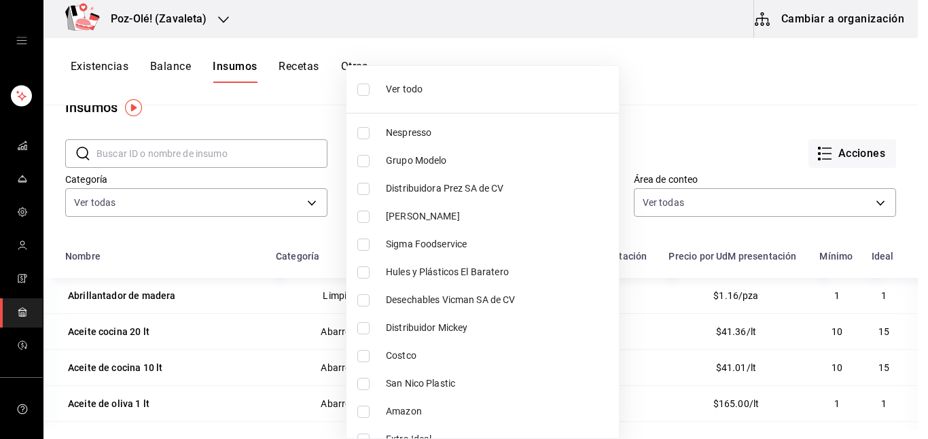
checkbox input "false"
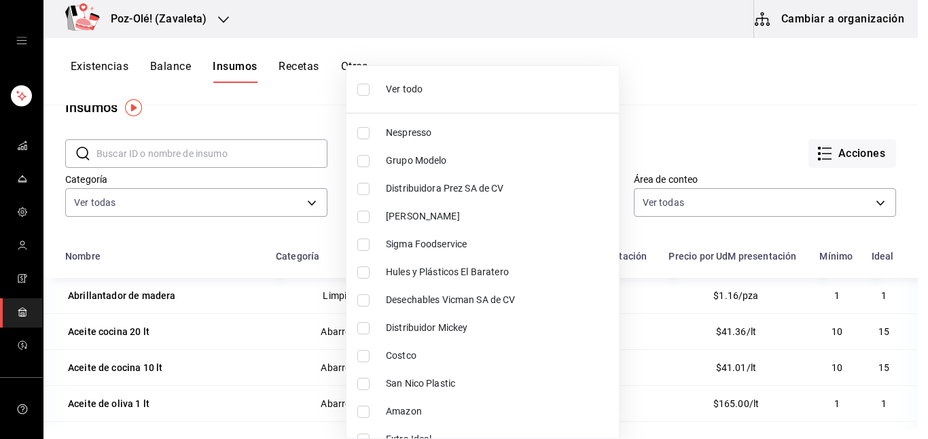
checkbox input "false"
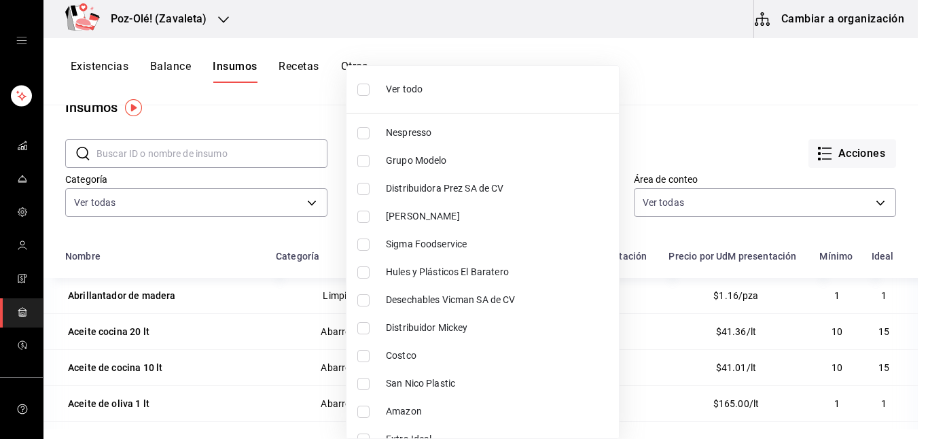
checkbox input "false"
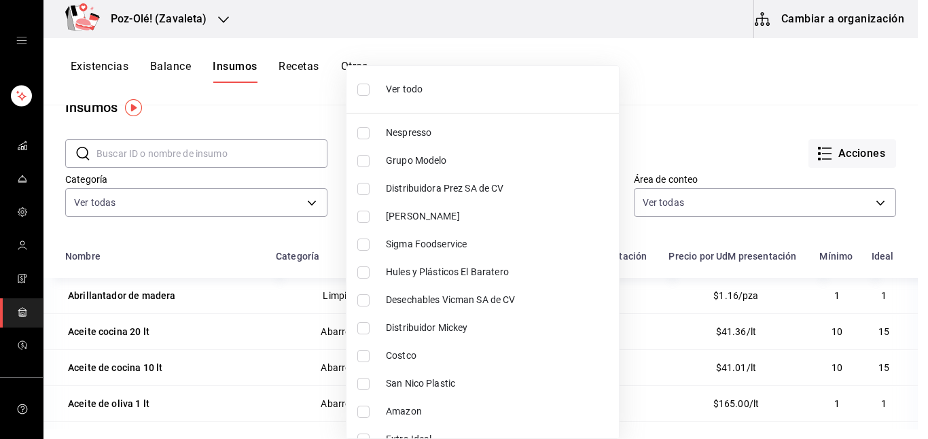
checkbox input "false"
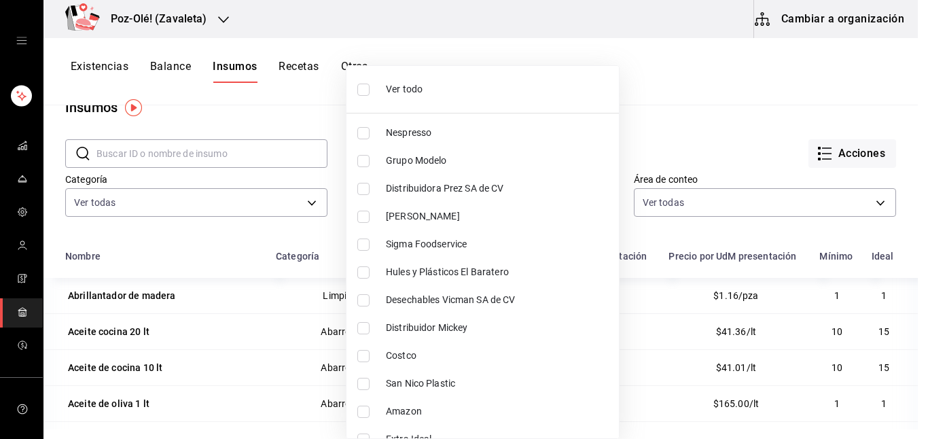
checkbox input "false"
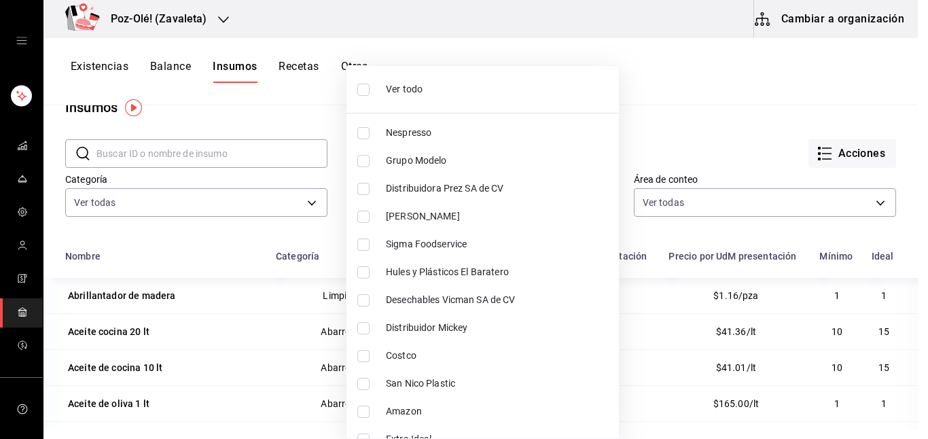
checkbox input "false"
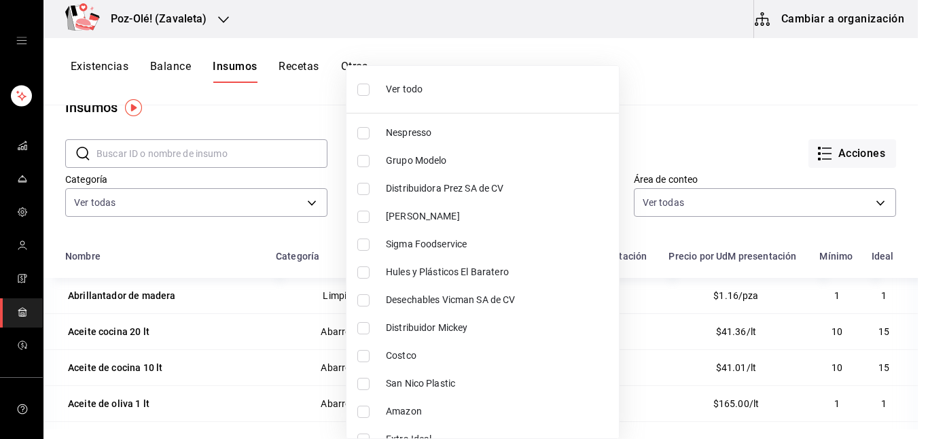
checkbox input "false"
click at [362, 91] on input "checkbox" at bounding box center [363, 90] width 12 height 12
checkbox input "true"
type input "48d44c5a-e461-48d4-aff9-0664819c2ea3,a25d6bbc-ab57-4387-85d6-398f9db57e81,dec80…"
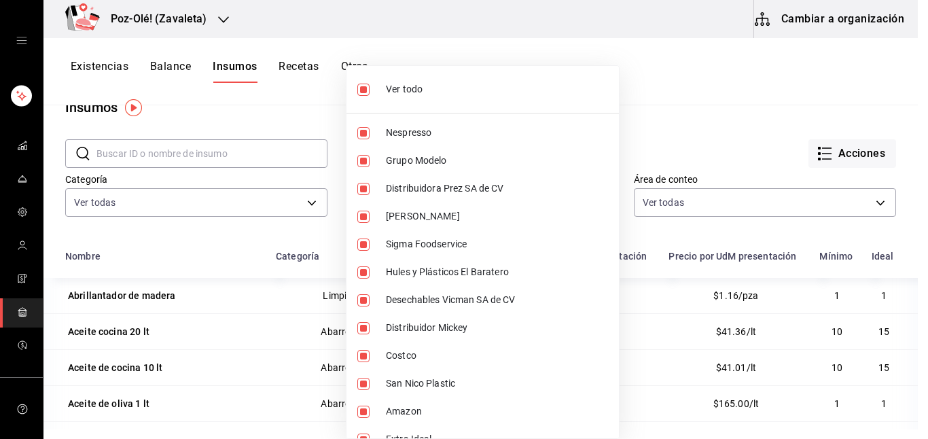
checkbox input "true"
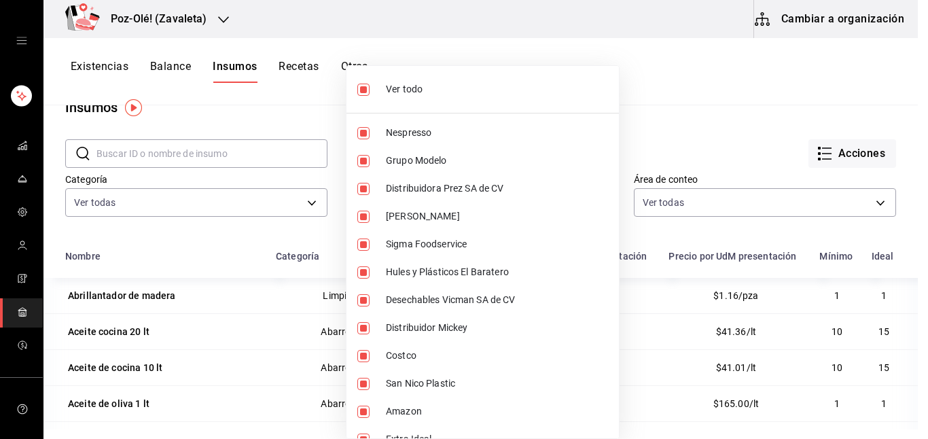
checkbox input "true"
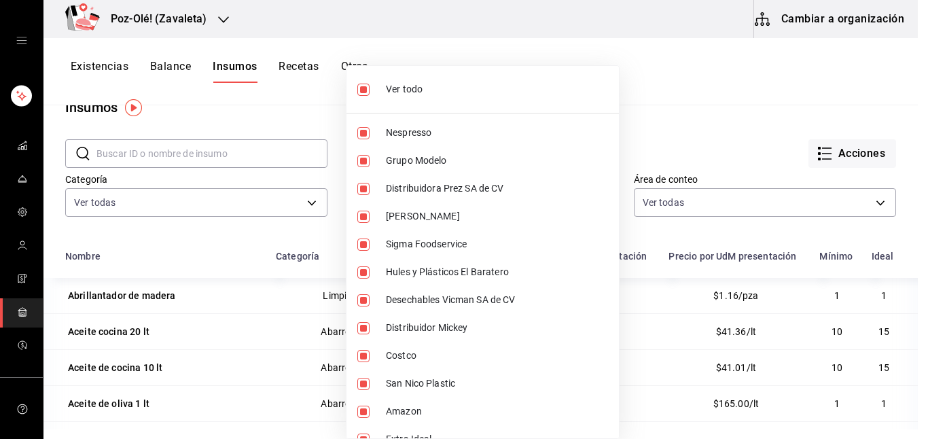
checkbox input "true"
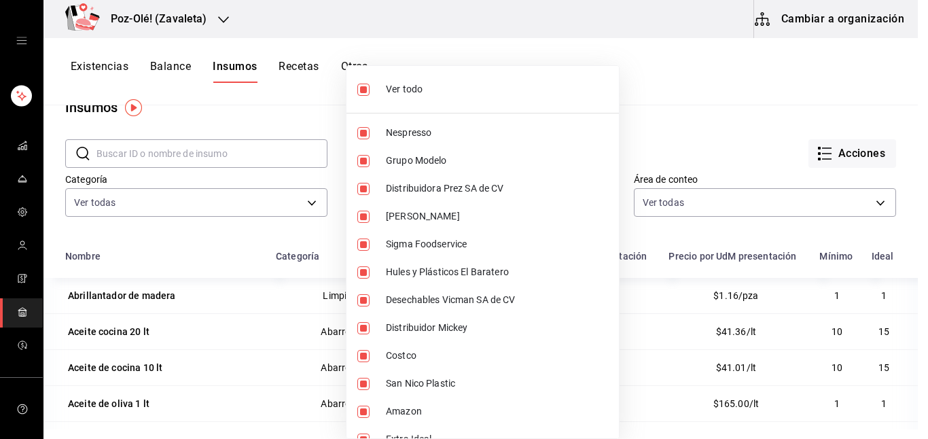
checkbox input "true"
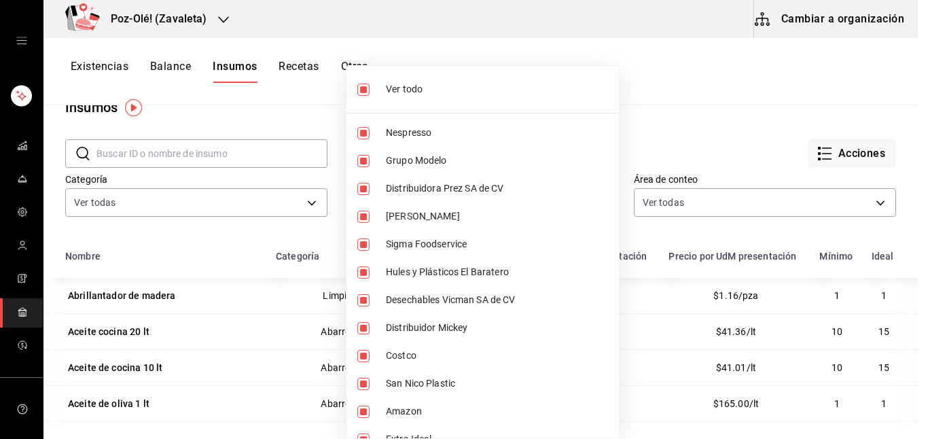
checkbox input "true"
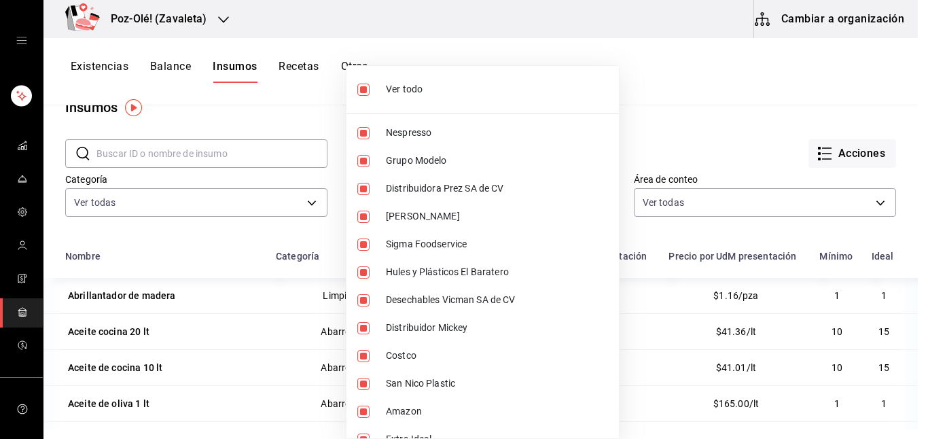
checkbox input "true"
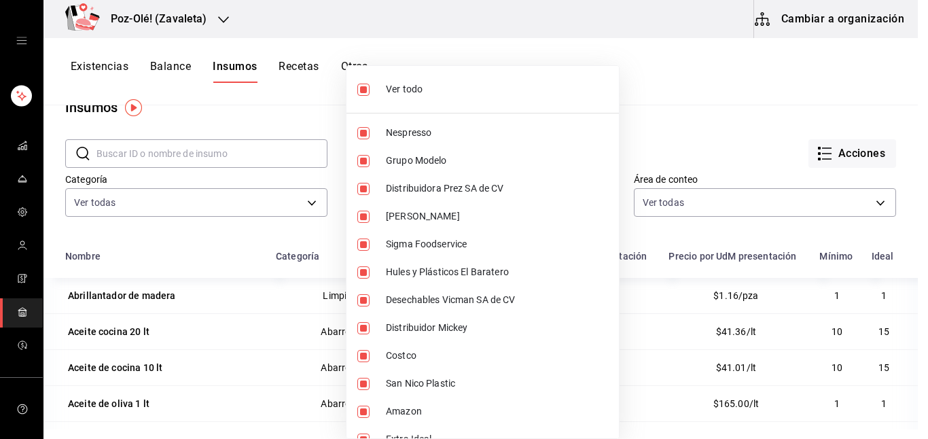
checkbox input "true"
click at [363, 88] on input "checkbox" at bounding box center [363, 90] width 12 height 12
checkbox input "false"
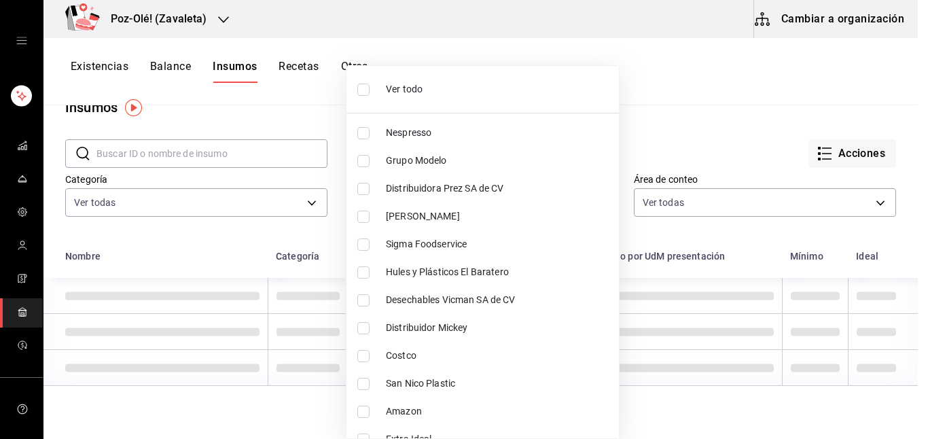
checkbox input "false"
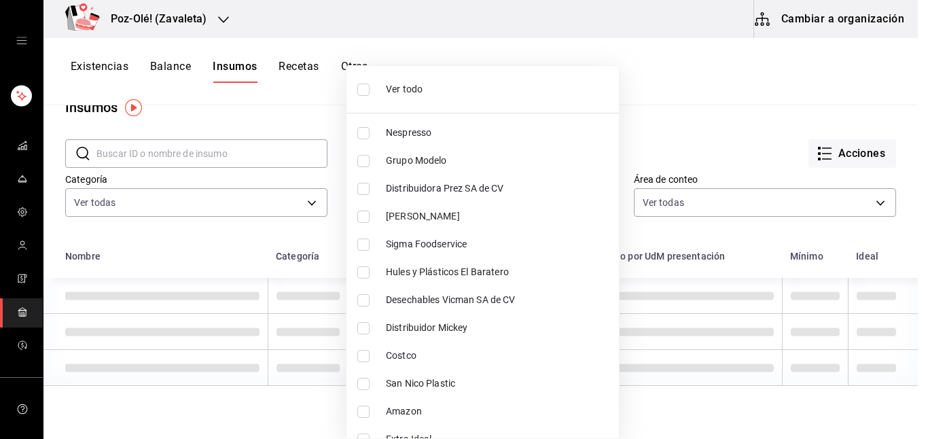
checkbox input "false"
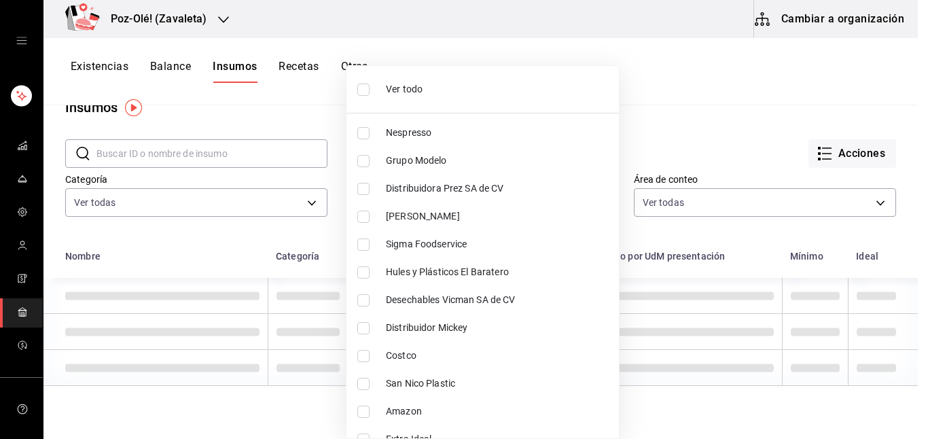
checkbox input "false"
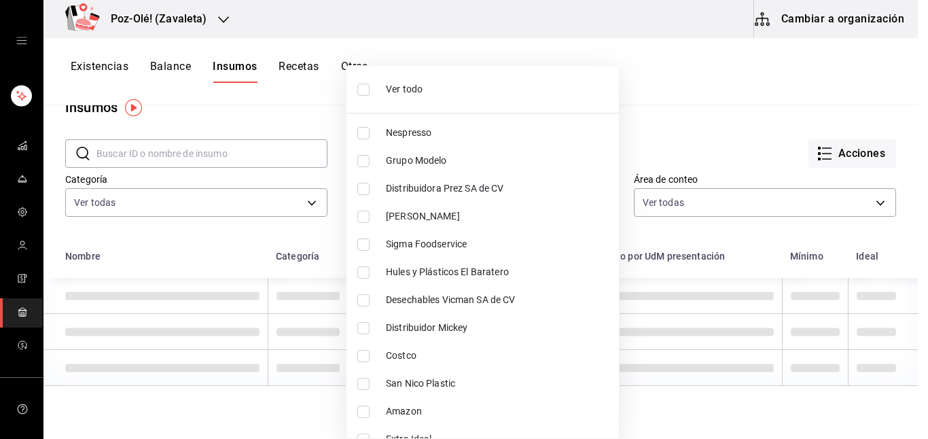
checkbox input "false"
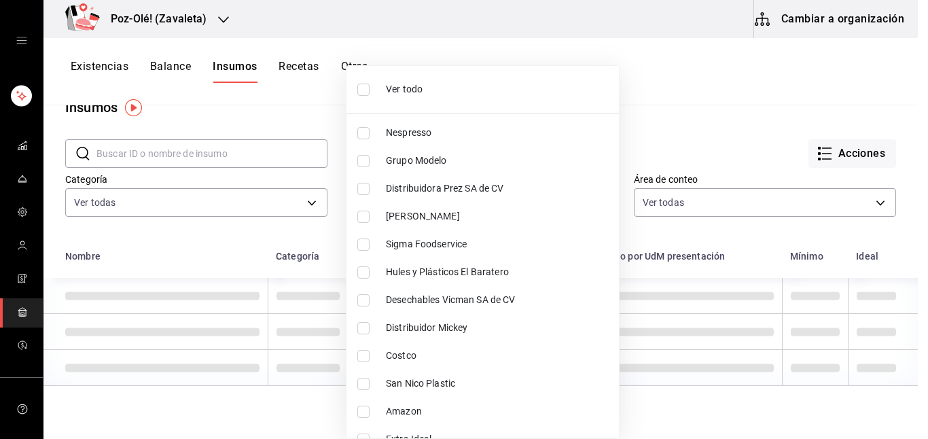
checkbox input "false"
click at [735, 145] on div at bounding box center [464, 219] width 928 height 439
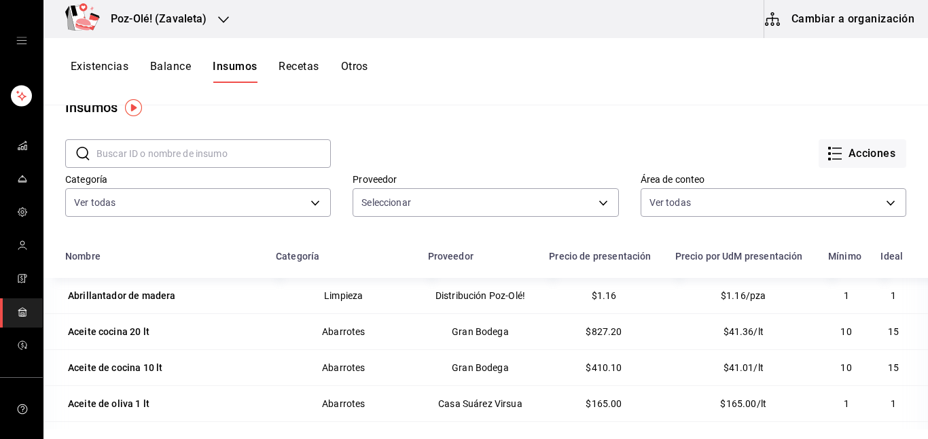
click at [86, 71] on button "Existencias" at bounding box center [100, 71] width 58 height 23
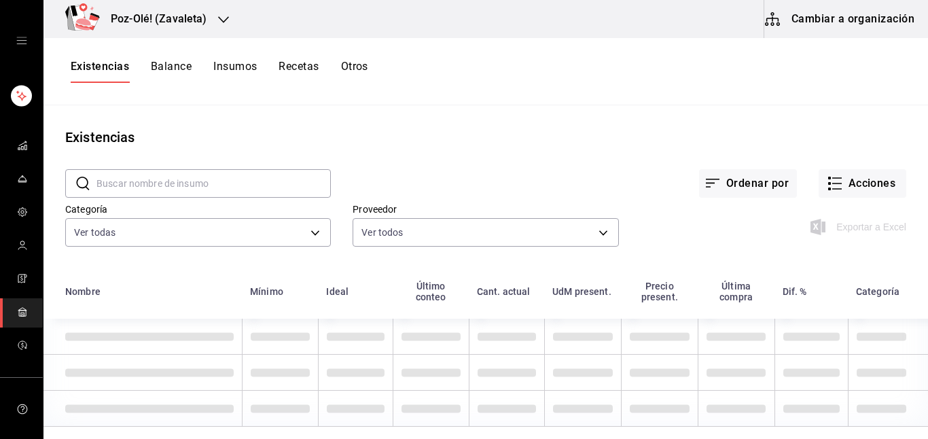
click at [232, 67] on button "Insumos" at bounding box center [234, 71] width 43 height 23
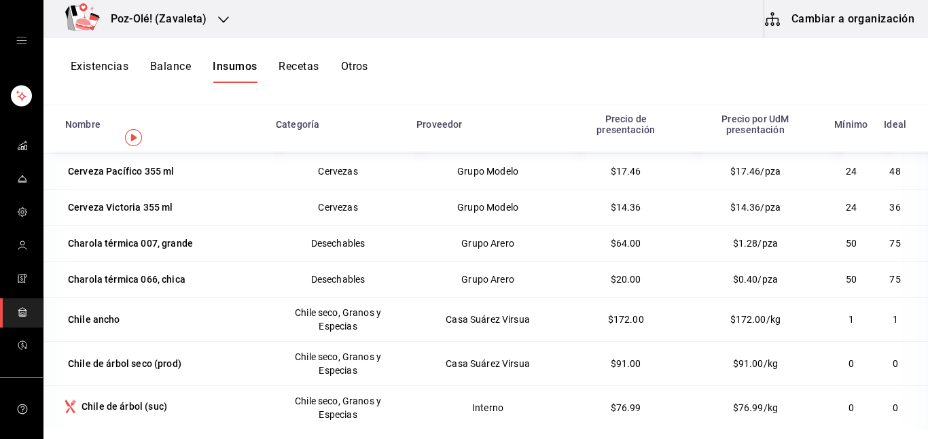
scroll to position [88, 0]
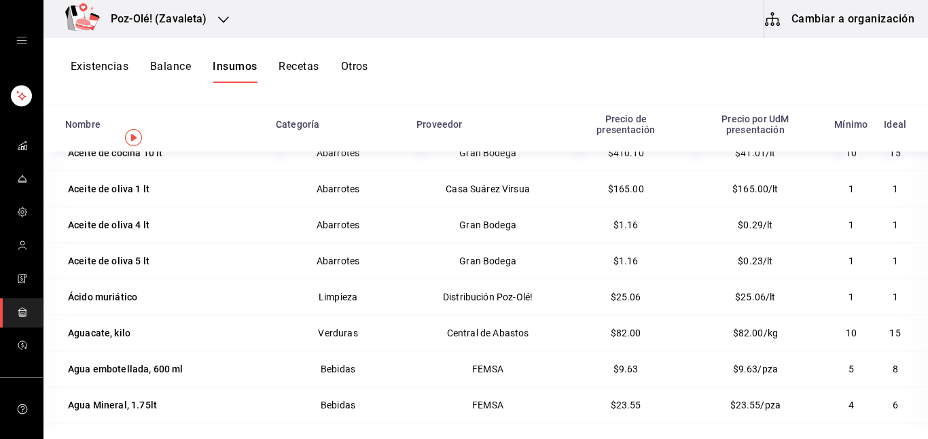
click at [567, 230] on body "Poz-Olé! ([PERSON_NAME]) Cambiar a organización Existencias Balance Insumos Rec…" at bounding box center [464, 214] width 928 height 429
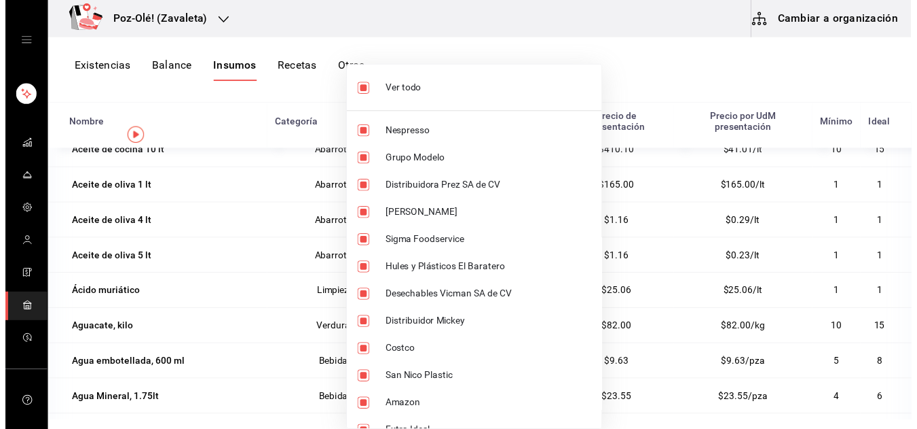
scroll to position [0, 0]
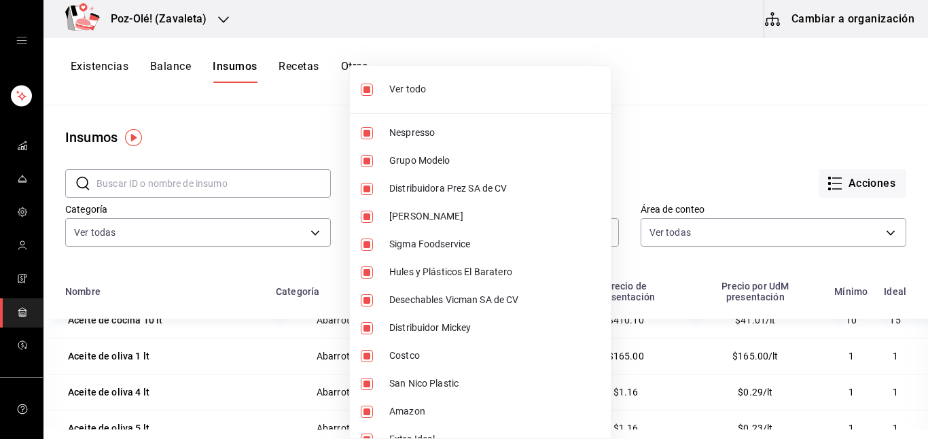
click at [528, 228] on li "[PERSON_NAME]" at bounding box center [480, 216] width 261 height 28
click at [669, 182] on div at bounding box center [464, 219] width 928 height 439
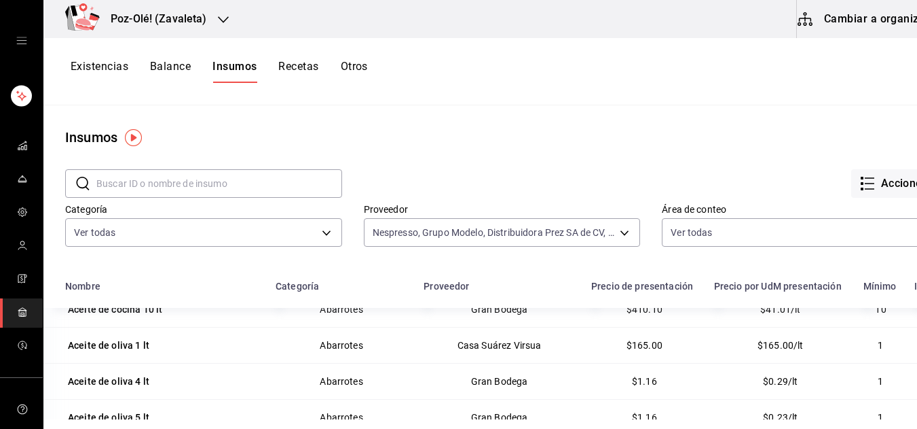
click at [218, 177] on div at bounding box center [458, 214] width 917 height 429
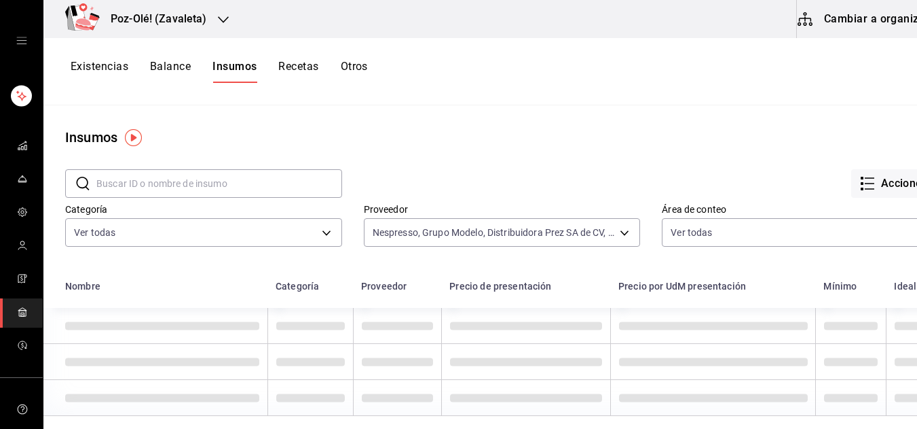
click at [218, 177] on input "text" at bounding box center [219, 183] width 246 height 27
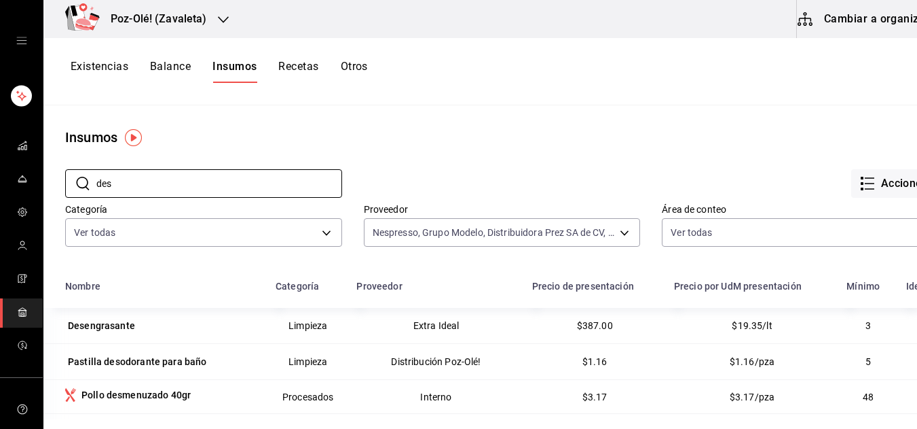
click at [120, 61] on button "Existencias" at bounding box center [100, 71] width 58 height 23
